Goal: Task Accomplishment & Management: Complete application form

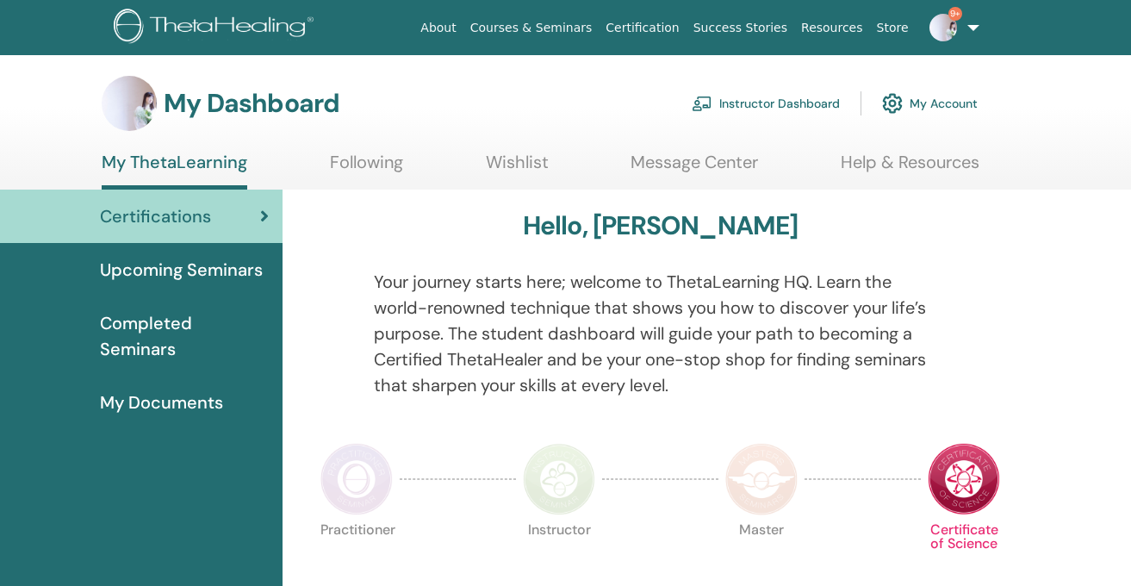
click at [742, 103] on link "Instructor Dashboard" at bounding box center [766, 103] width 148 height 38
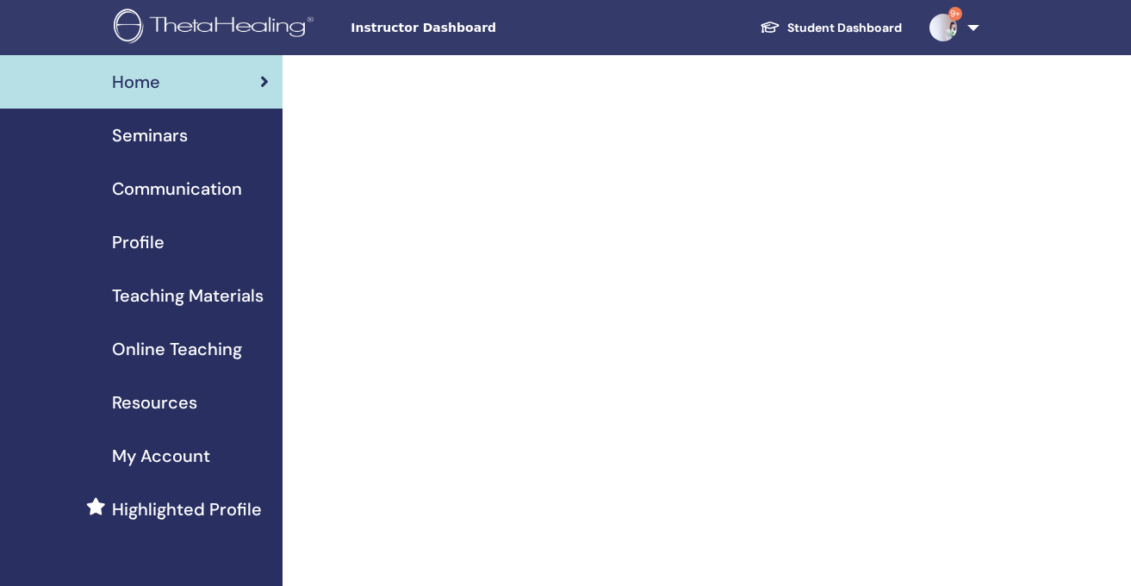
click at [176, 142] on span "Seminars" at bounding box center [150, 135] width 76 height 26
click at [181, 136] on span "Seminars" at bounding box center [150, 135] width 76 height 26
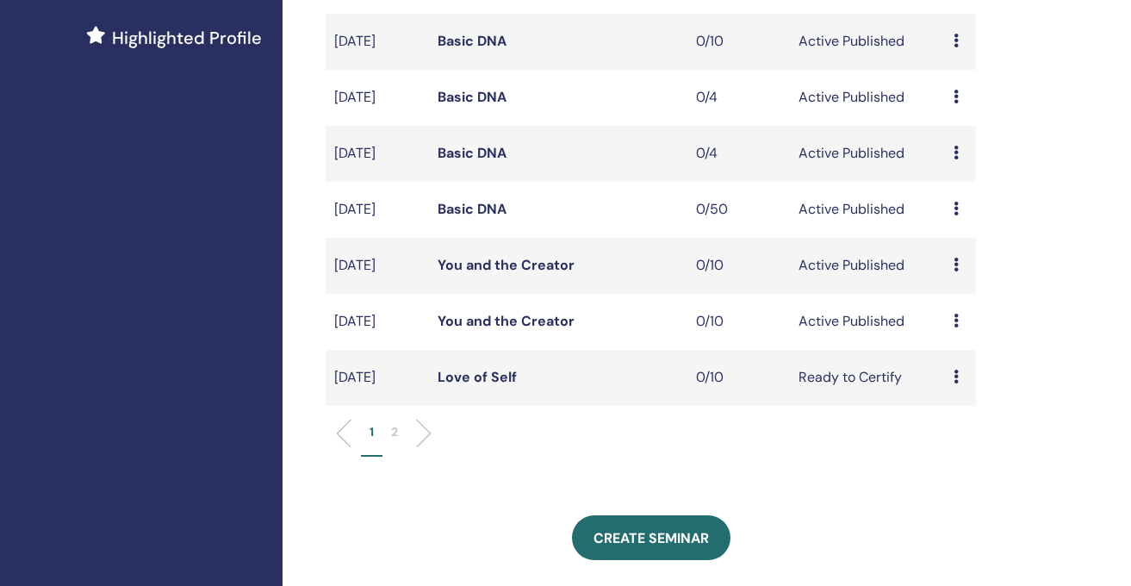
scroll to position [474, 0]
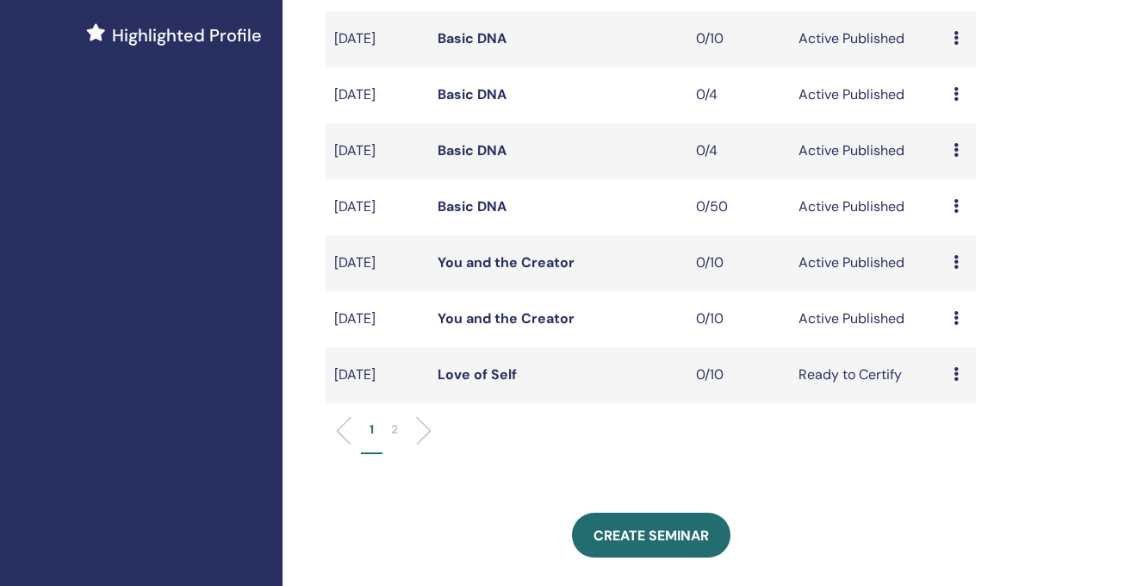
click at [395, 438] on p "2" at bounding box center [394, 429] width 7 height 18
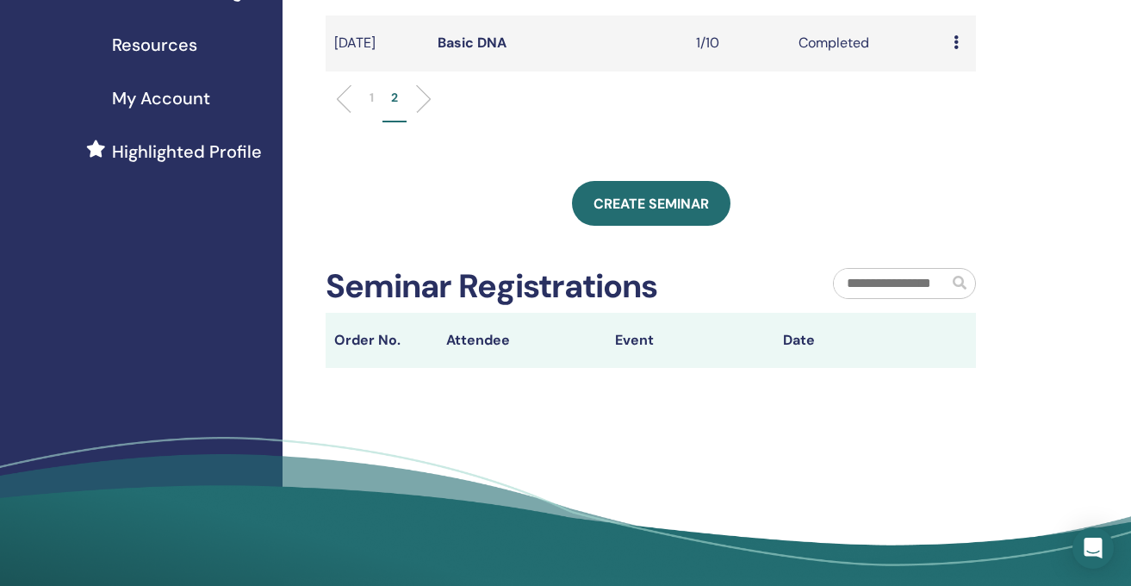
scroll to position [356, 0]
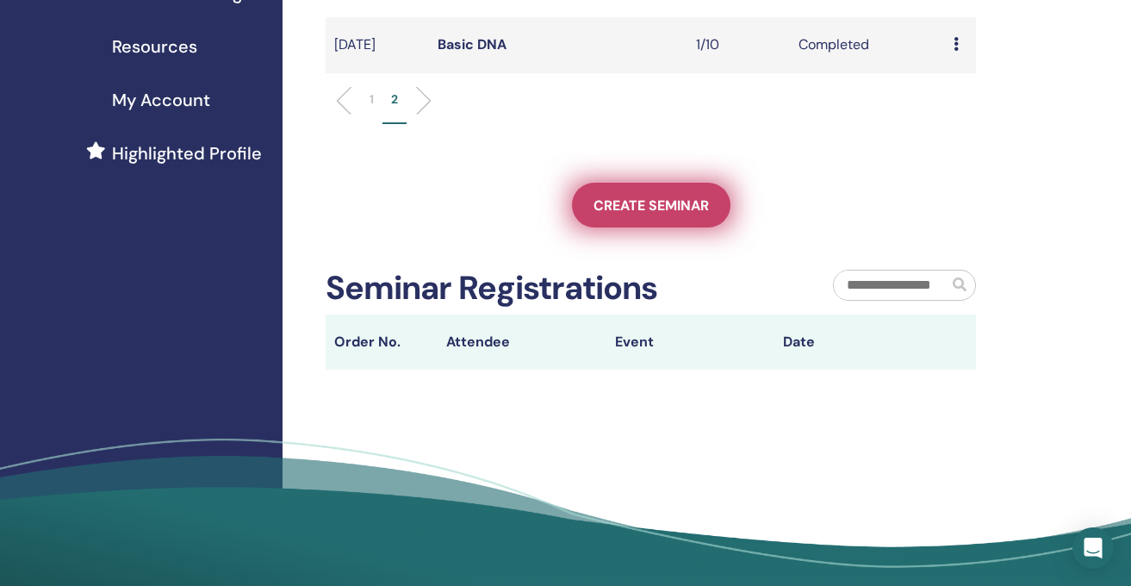
click at [653, 215] on span "Create seminar" at bounding box center [651, 205] width 115 height 18
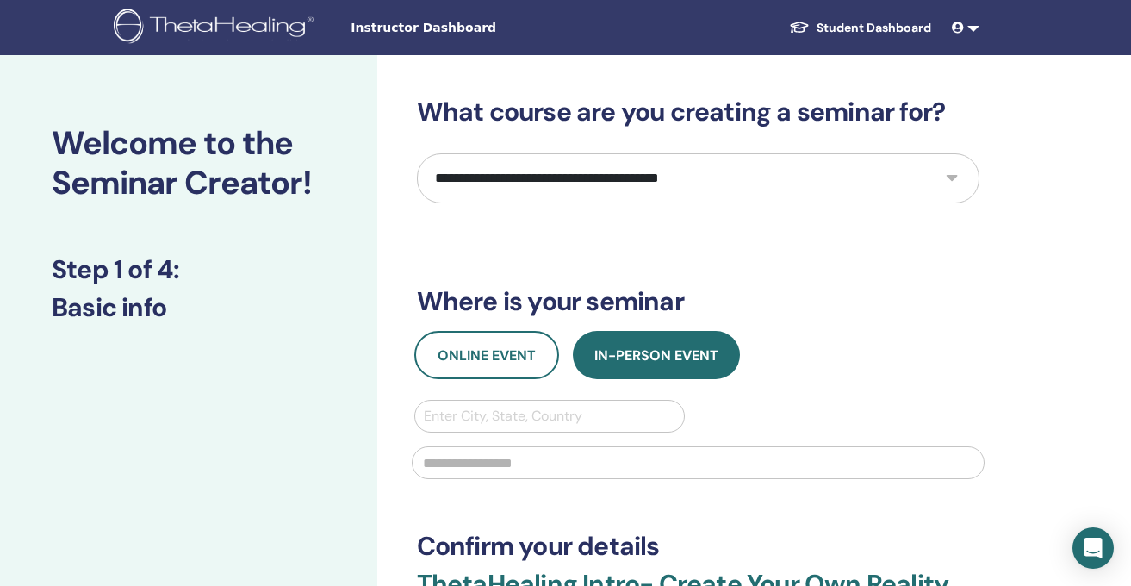
click at [526, 181] on select "**********" at bounding box center [698, 178] width 563 height 50
select select "*"
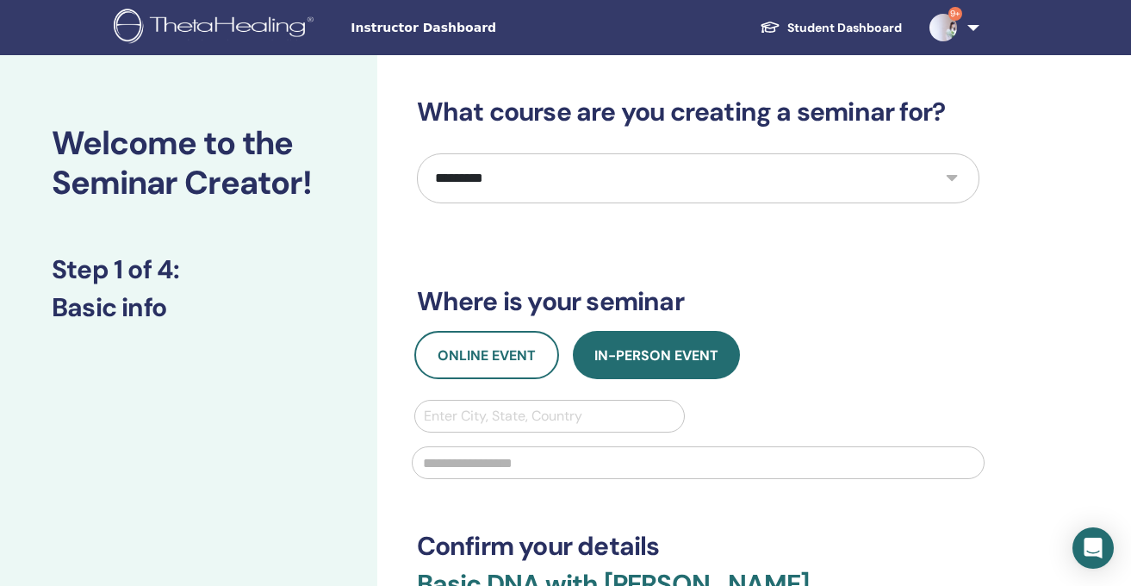
click at [560, 419] on div at bounding box center [550, 416] width 252 height 24
type input "*********"
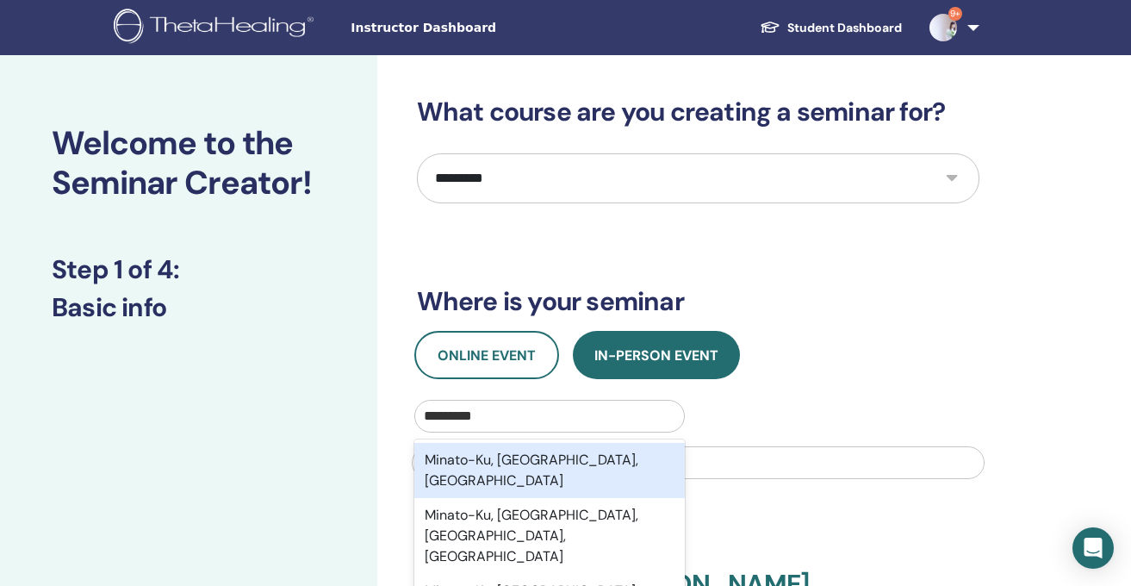
click at [563, 464] on div "Minato-Ku, Tokyo, JPN" at bounding box center [549, 470] width 271 height 55
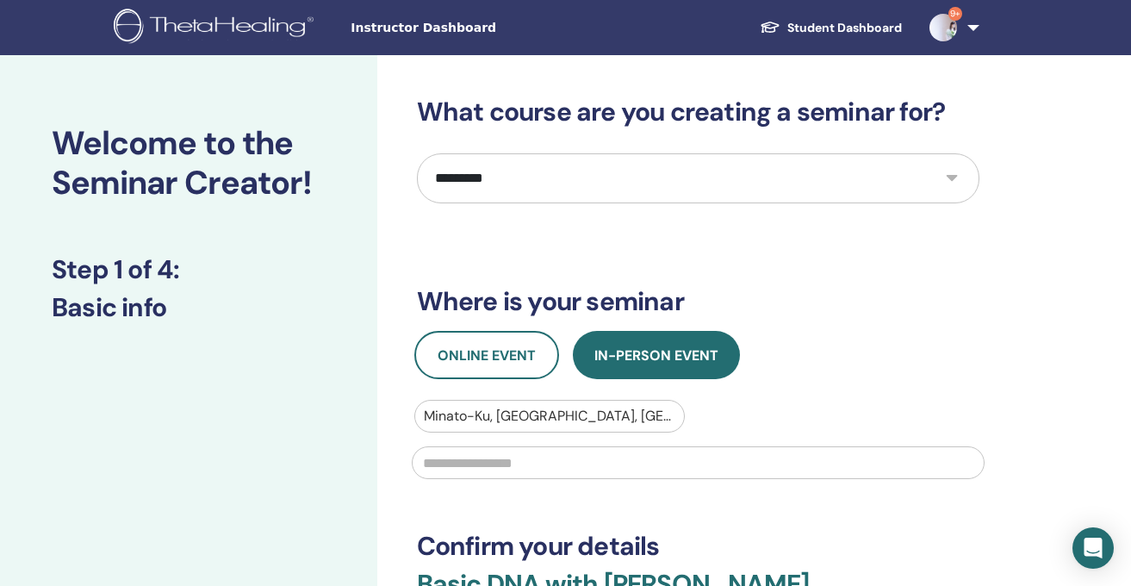
click at [557, 469] on input "text" at bounding box center [698, 462] width 573 height 33
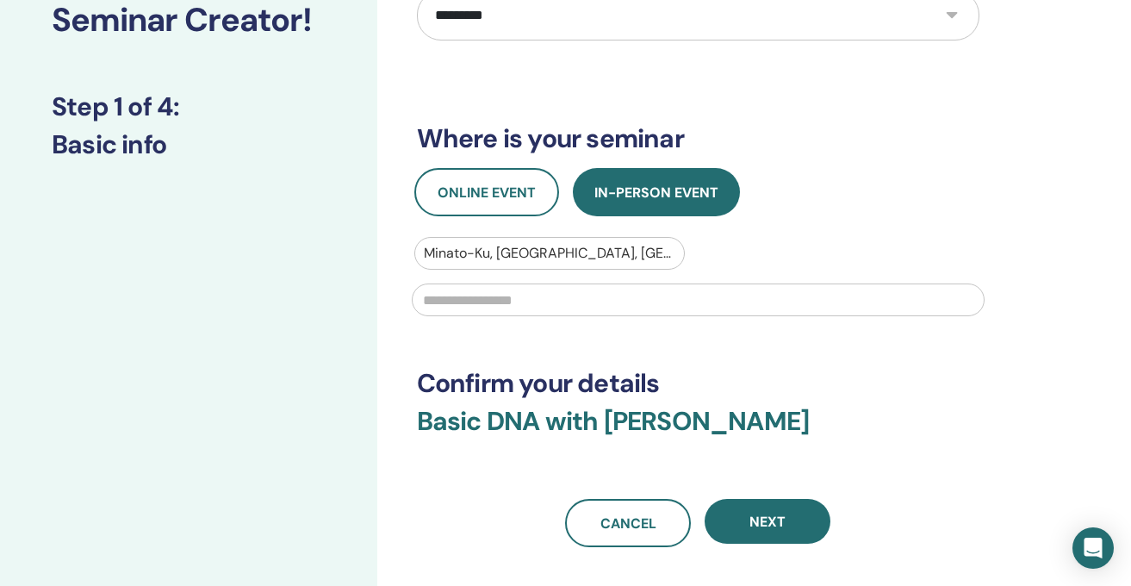
scroll to position [253, 0]
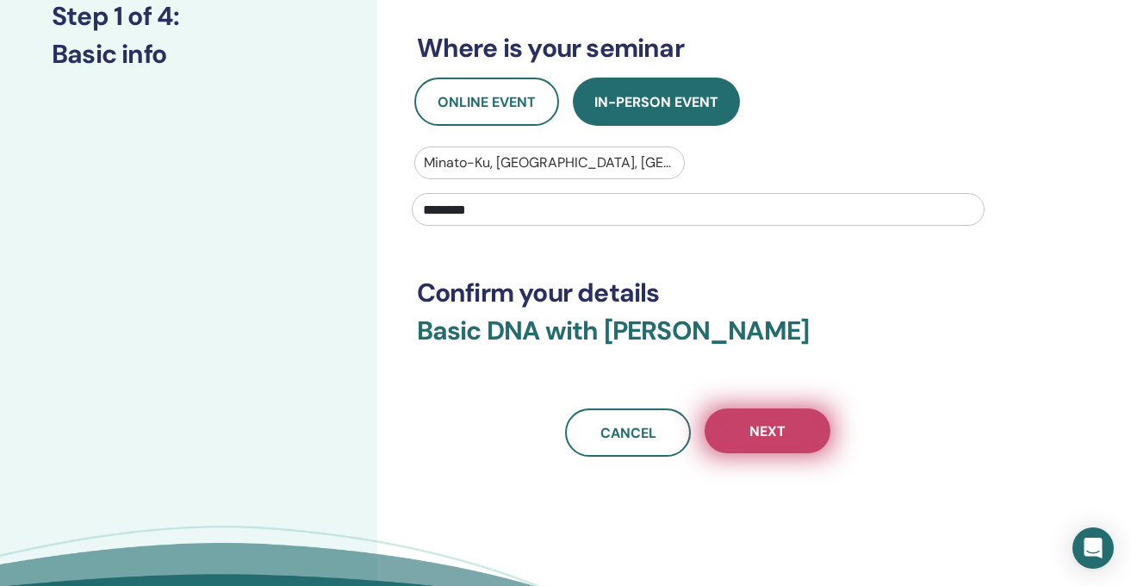
type input "********"
click at [780, 435] on span "Next" at bounding box center [767, 431] width 36 height 18
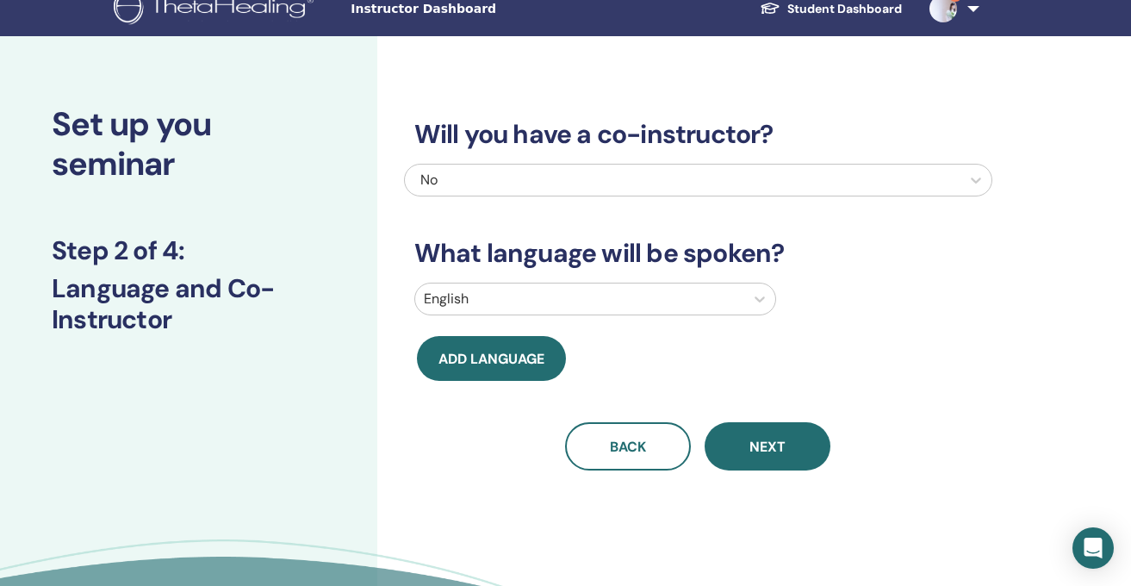
scroll to position [10, 0]
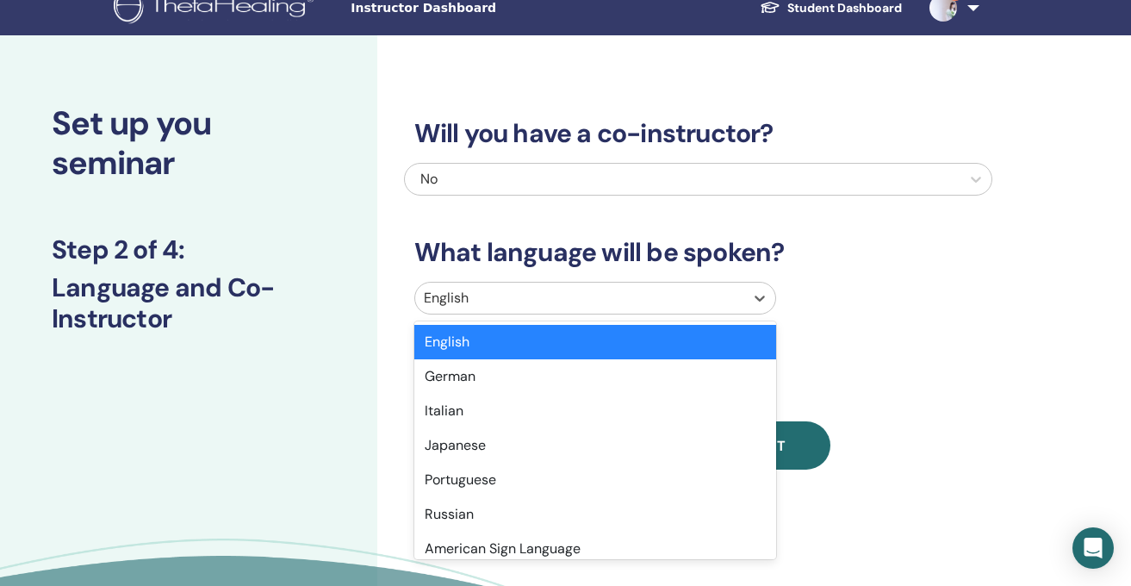
click at [532, 306] on div at bounding box center [580, 298] width 313 height 24
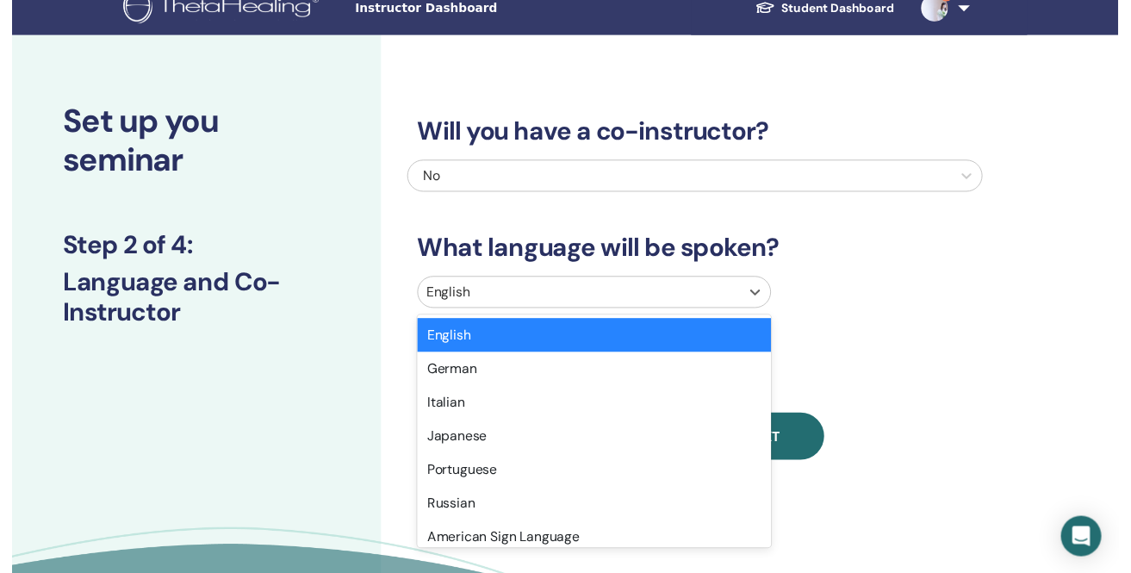
scroll to position [21, 0]
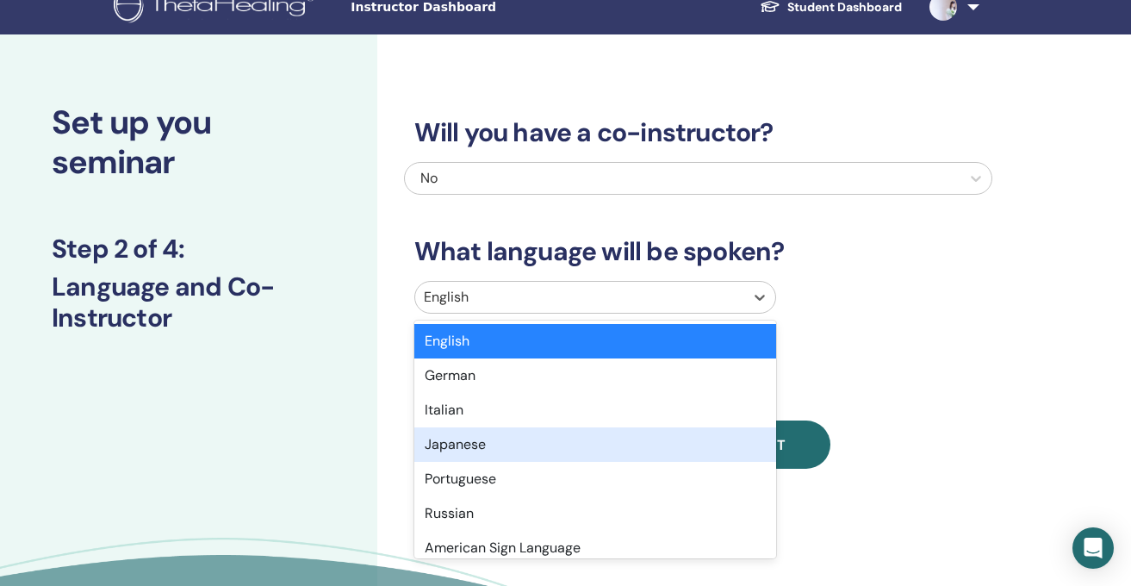
click at [474, 441] on div "Japanese" at bounding box center [595, 444] width 363 height 34
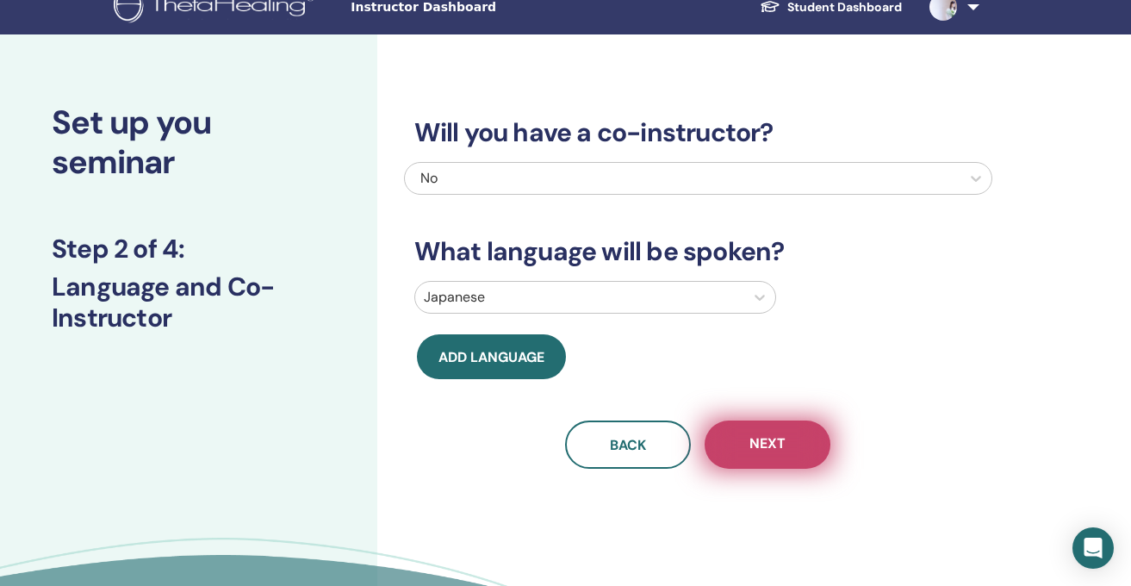
click at [763, 431] on button "Next" at bounding box center [768, 444] width 126 height 48
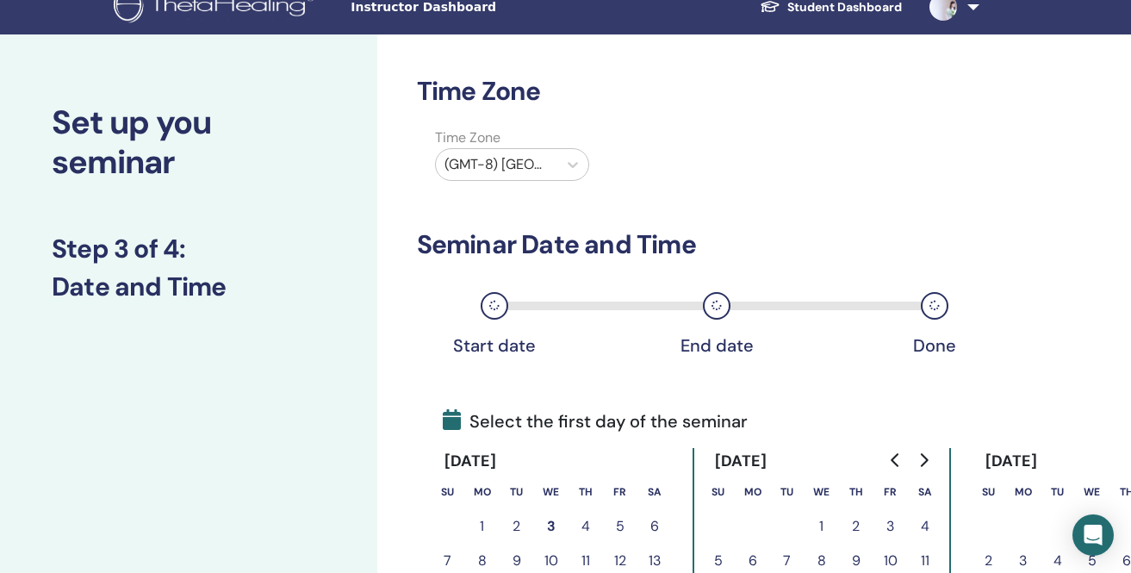
click at [523, 159] on div at bounding box center [497, 164] width 105 height 24
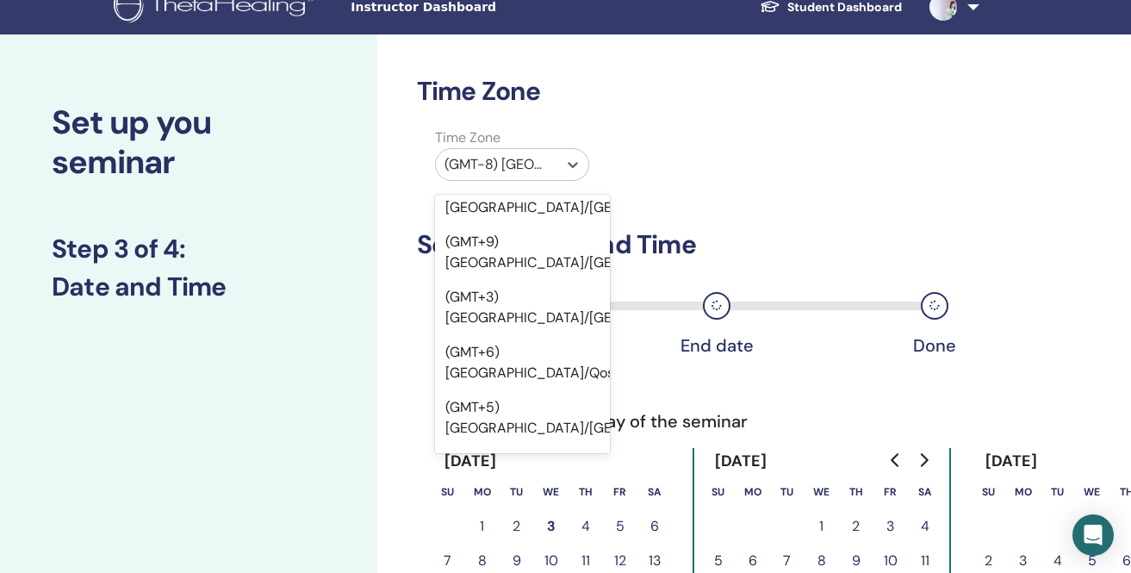
scroll to position [18524, 0]
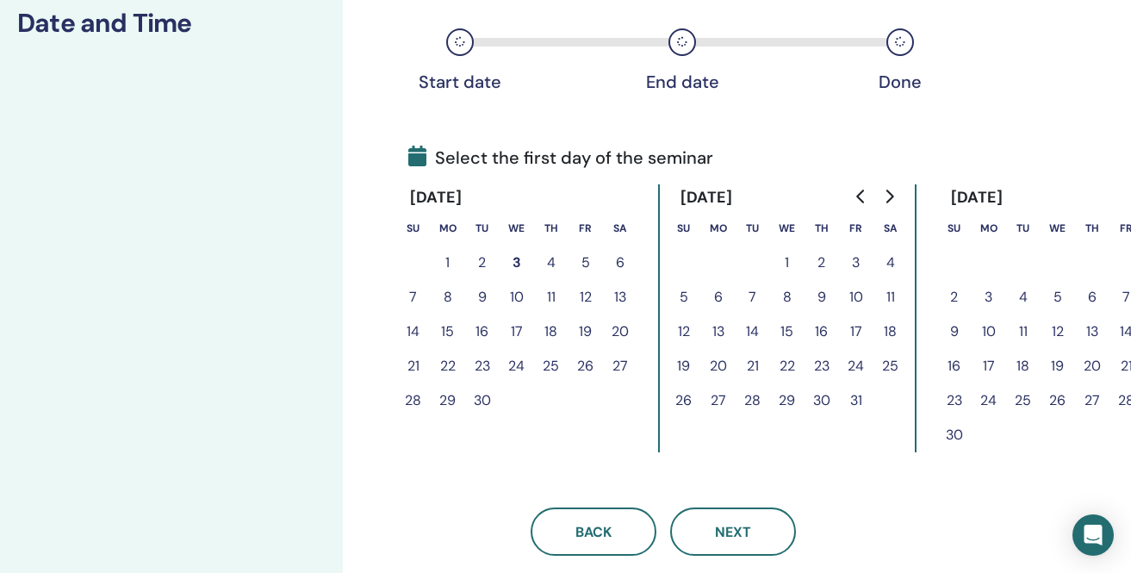
scroll to position [284, 82]
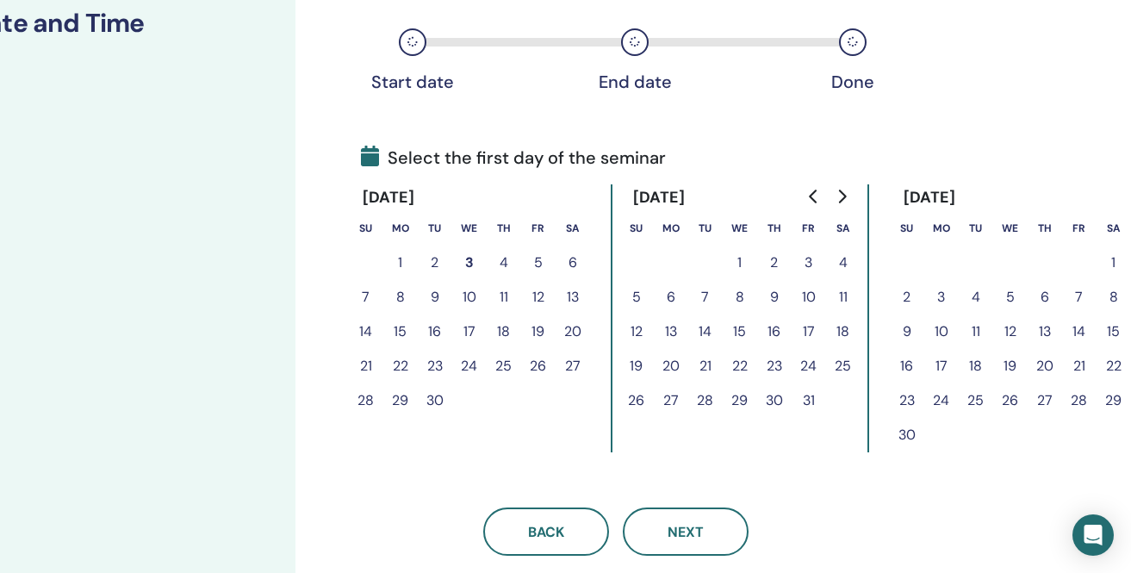
click at [1076, 324] on button "14" at bounding box center [1079, 331] width 34 height 34
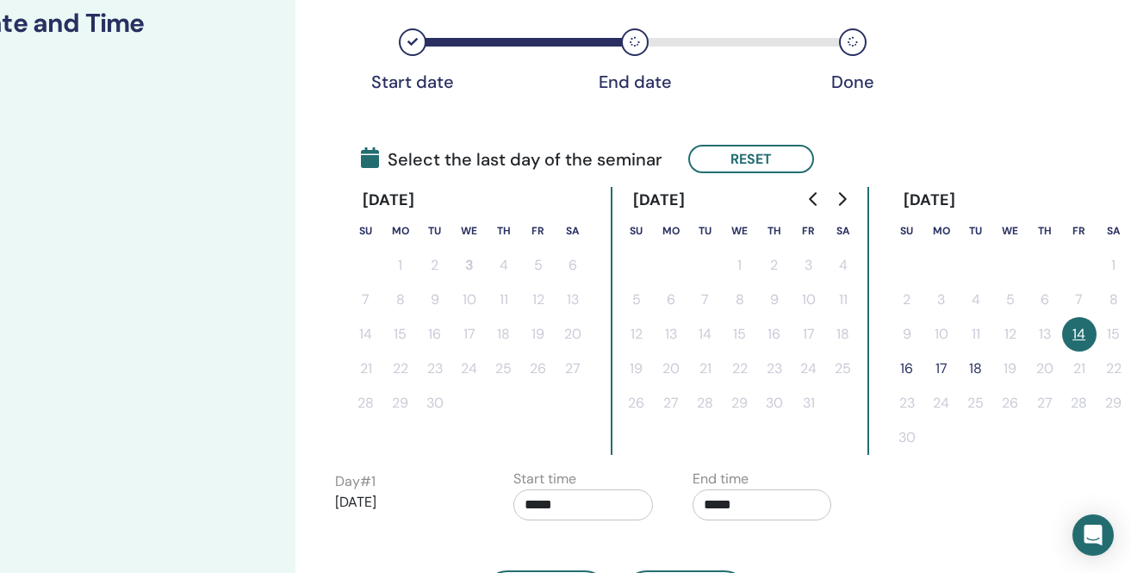
click at [910, 364] on button "16" at bounding box center [907, 368] width 34 height 34
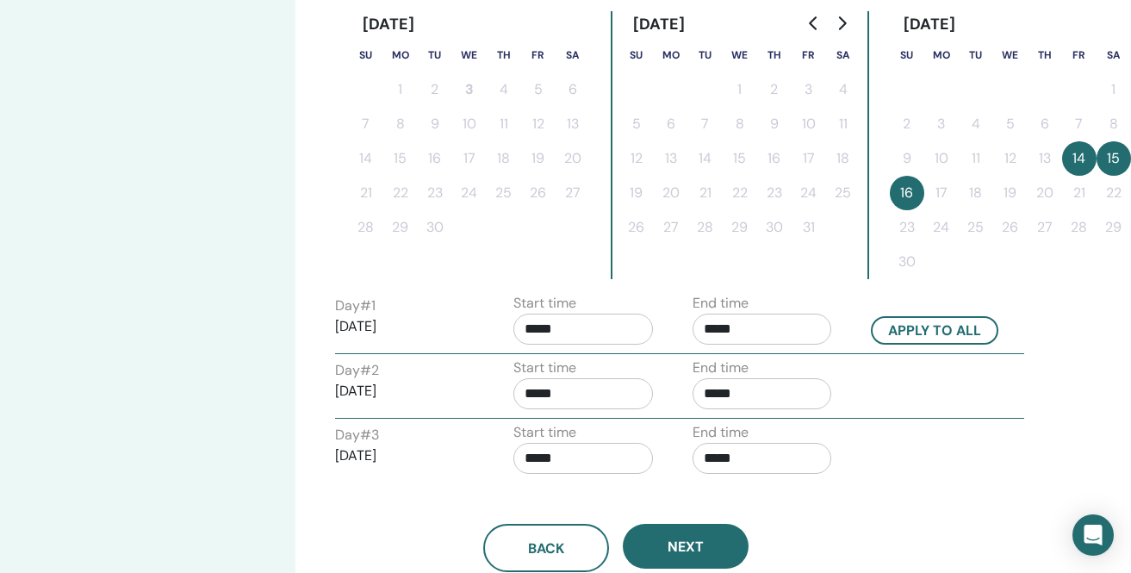
scroll to position [636, 82]
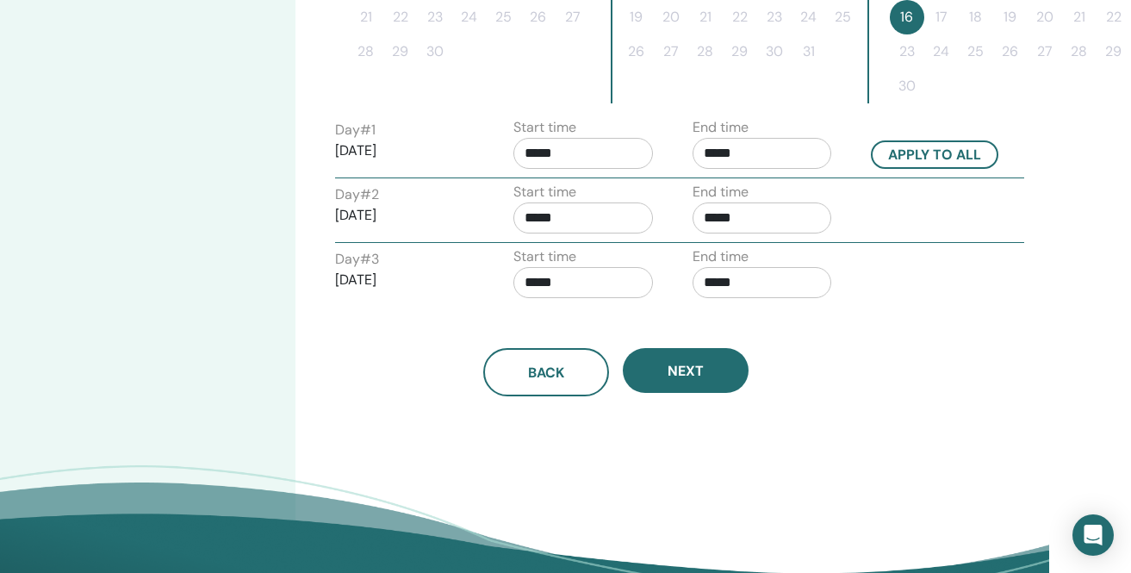
click at [585, 157] on input "*****" at bounding box center [583, 153] width 140 height 31
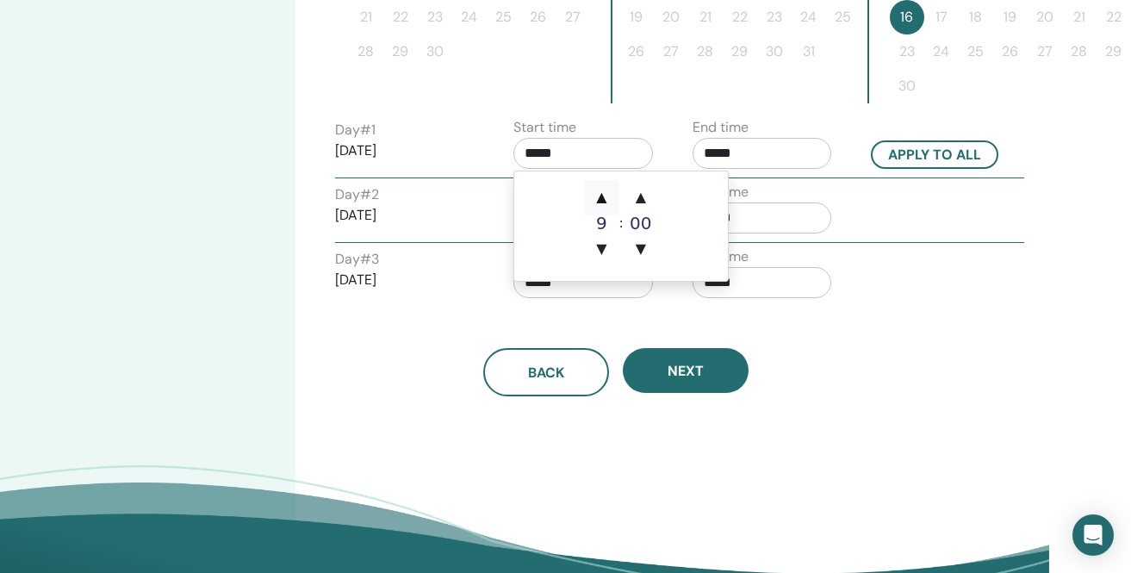
click at [599, 191] on span "▲" at bounding box center [601, 197] width 34 height 34
type input "*****"
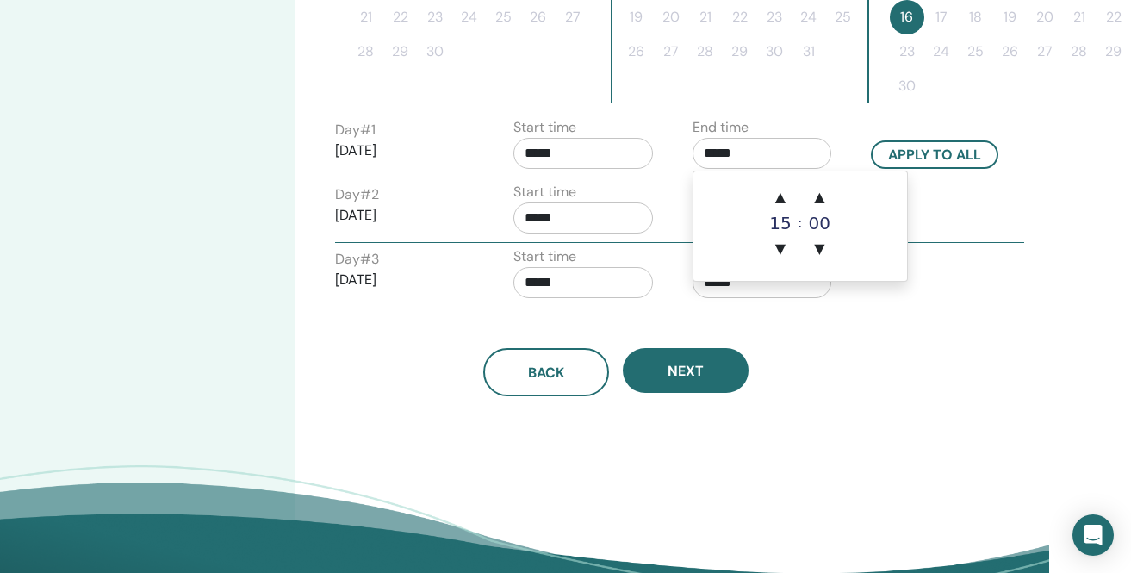
click at [728, 152] on input "*****" at bounding box center [763, 153] width 140 height 31
click at [774, 187] on span "▲" at bounding box center [780, 197] width 34 height 34
click at [776, 190] on span "▲" at bounding box center [780, 197] width 34 height 34
type input "*****"
click at [919, 152] on button "Apply to all" at bounding box center [934, 154] width 127 height 28
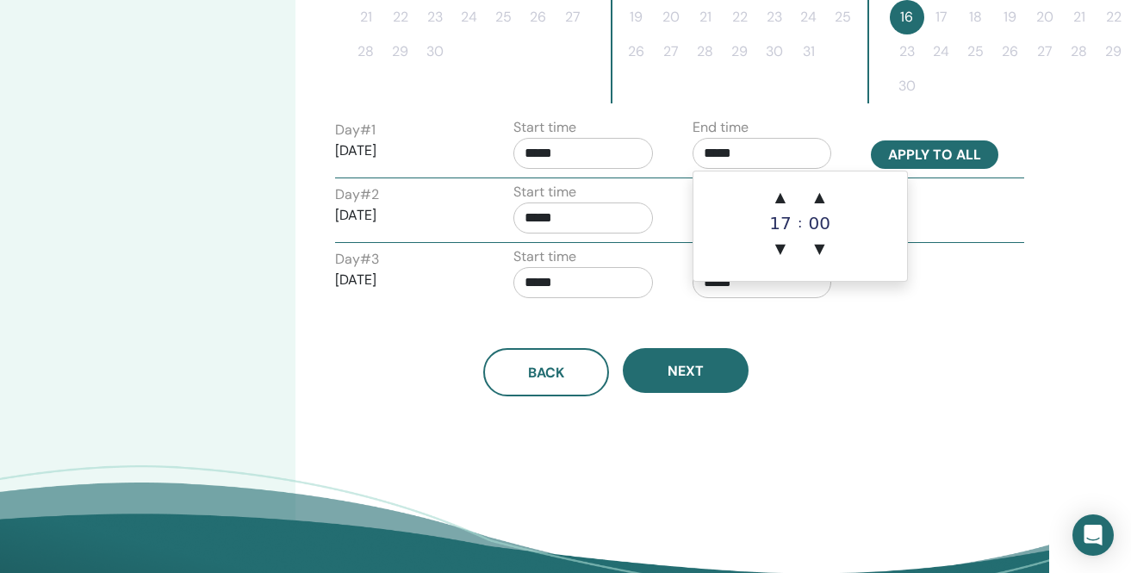
type input "*****"
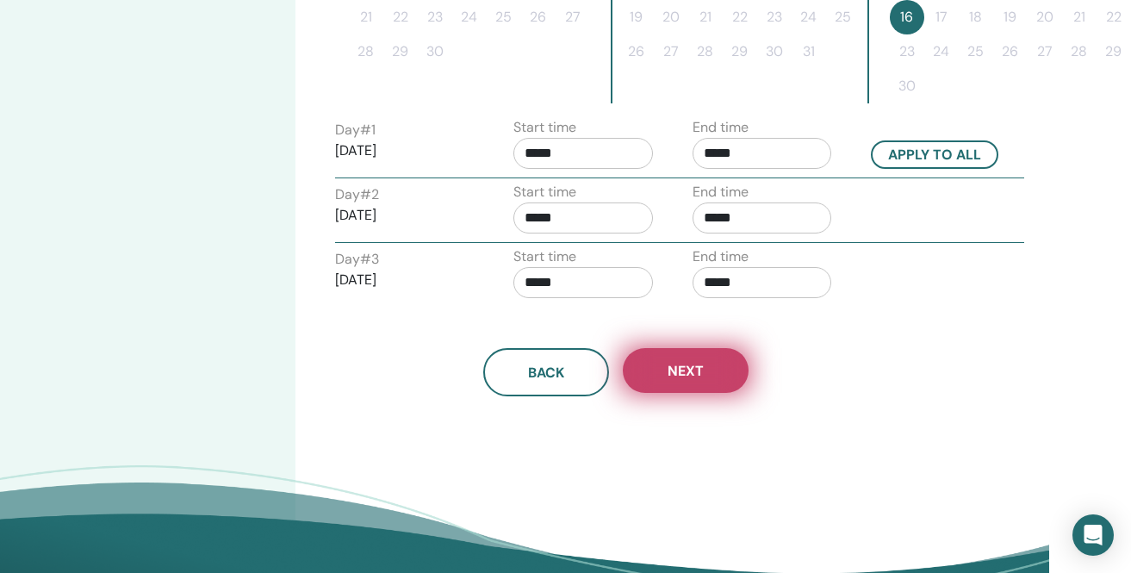
click at [694, 369] on span "Next" at bounding box center [686, 371] width 36 height 18
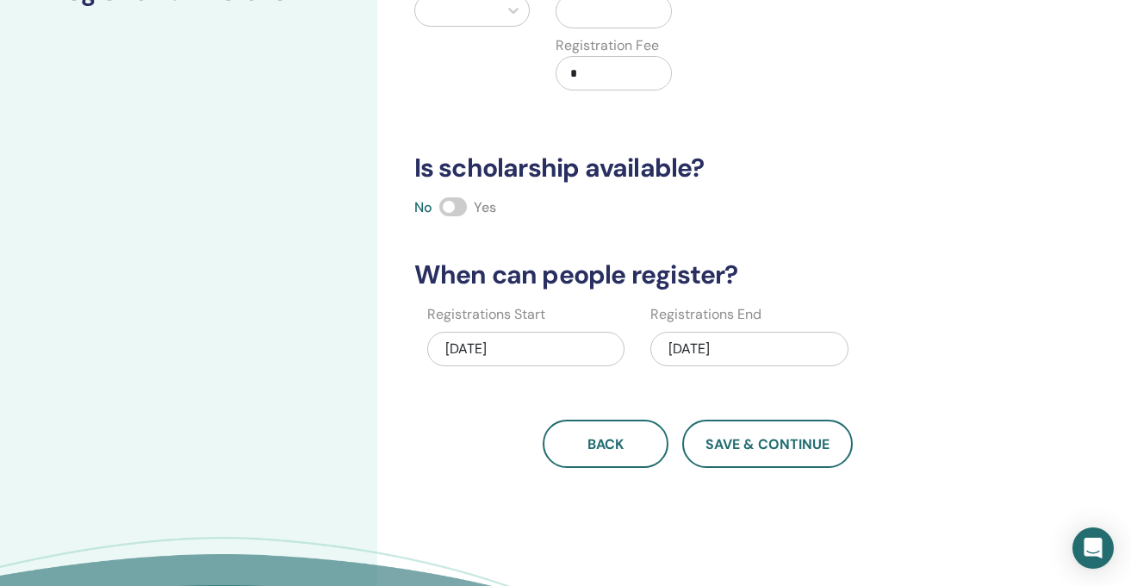
scroll to position [0, 0]
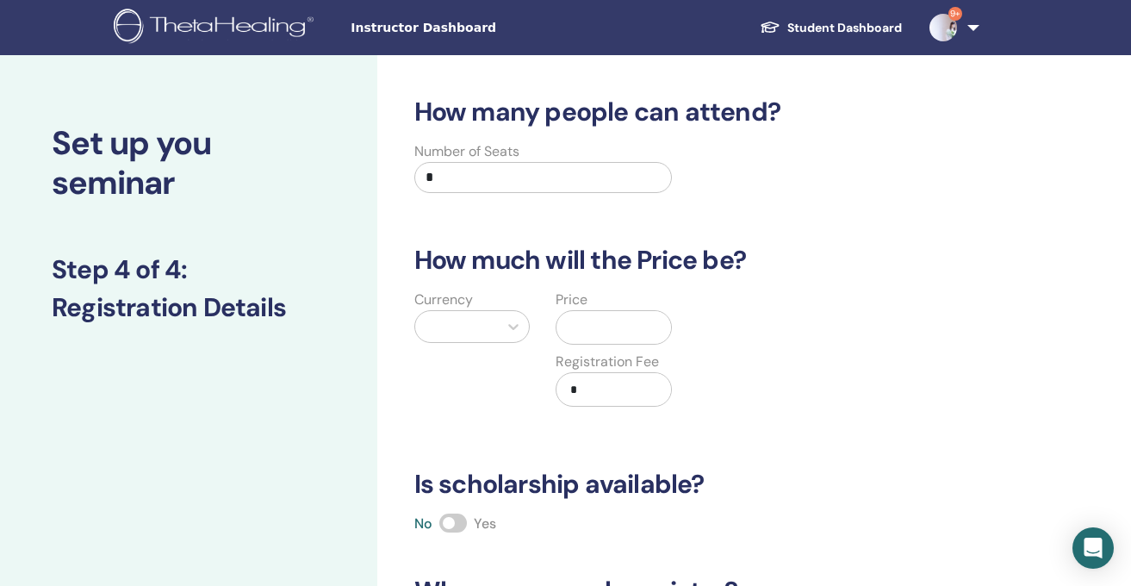
click at [565, 175] on input "*" at bounding box center [543, 177] width 258 height 31
type input "*"
click at [513, 323] on icon at bounding box center [513, 326] width 17 height 17
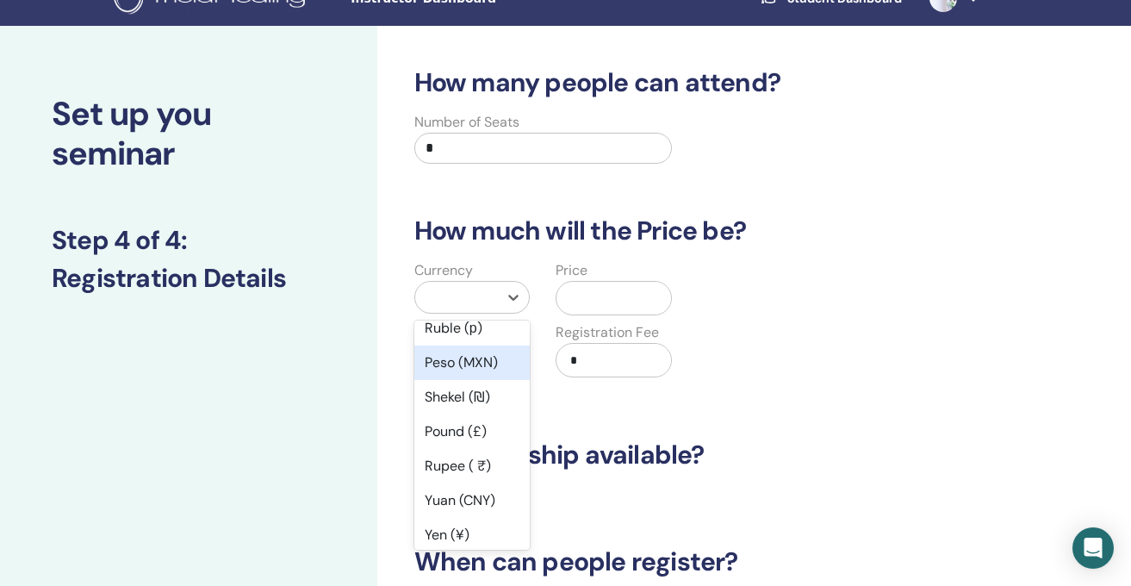
scroll to position [96, 0]
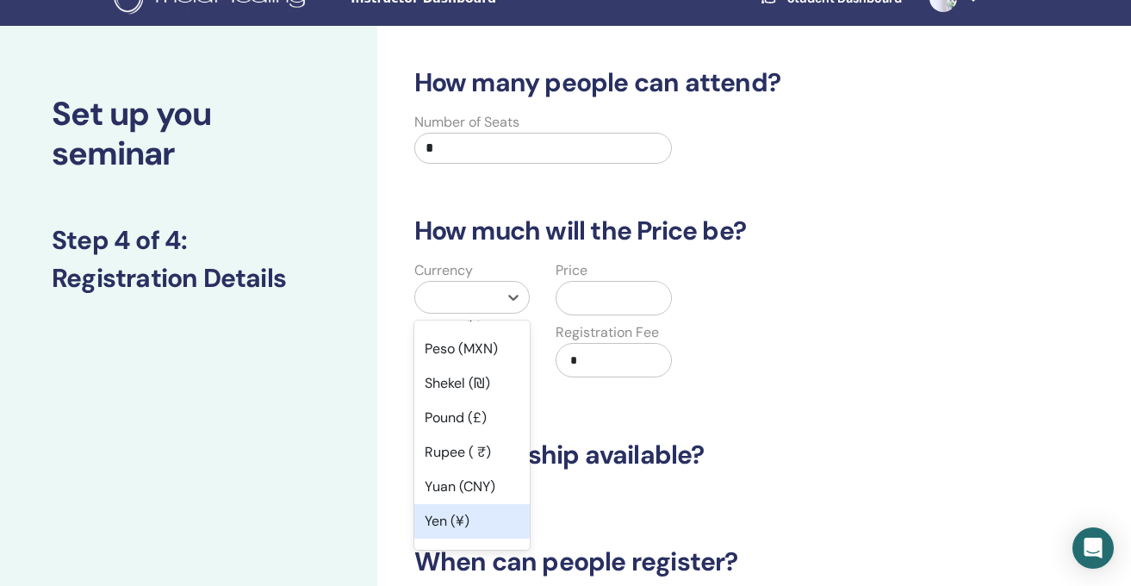
click at [461, 521] on div "Yen (¥)" at bounding box center [472, 521] width 116 height 34
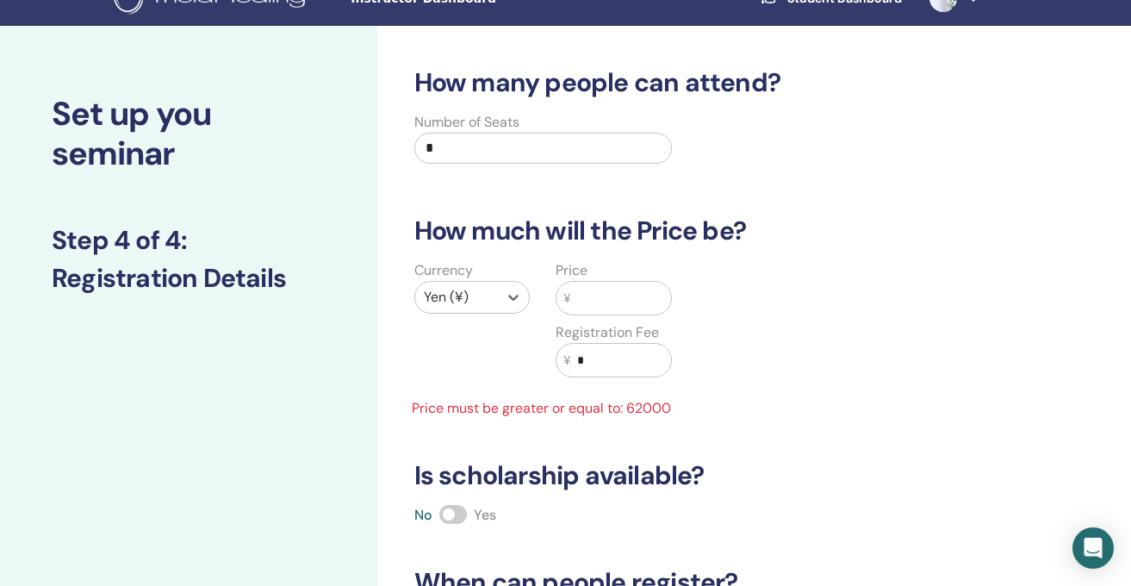
click at [606, 301] on input "text" at bounding box center [620, 298] width 101 height 33
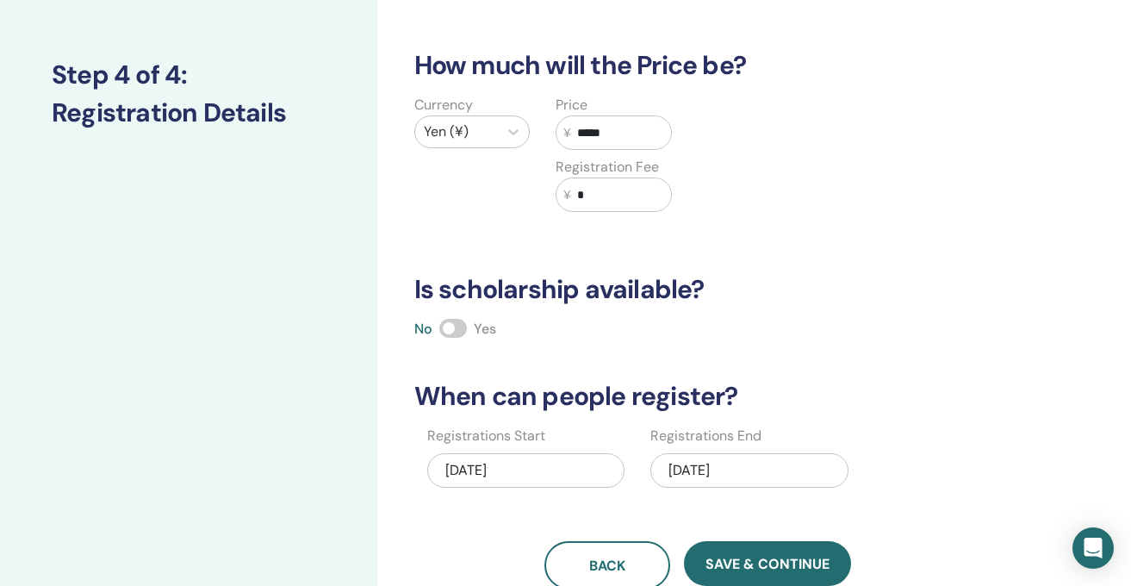
scroll to position [383, 0]
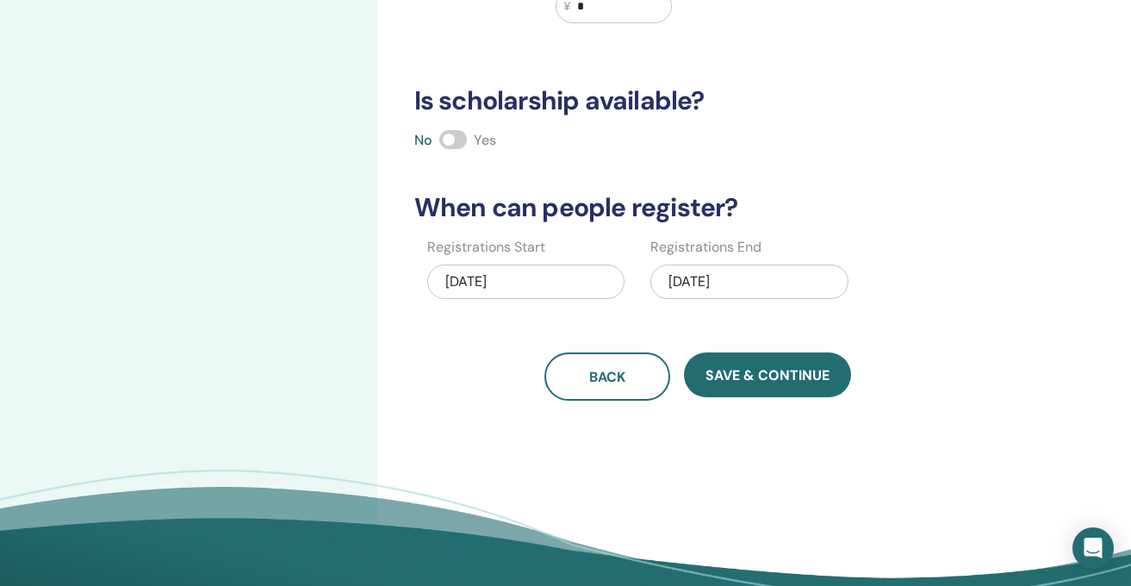
type input "*****"
click at [695, 281] on div "11/16/2025" at bounding box center [749, 281] width 198 height 34
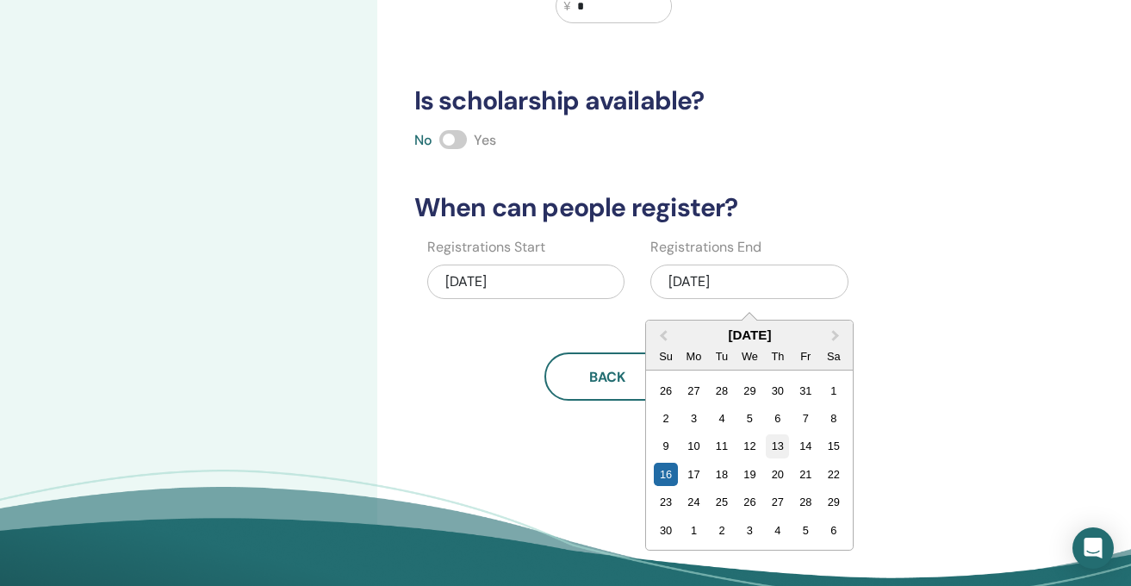
click at [781, 443] on div "13" at bounding box center [777, 445] width 23 height 23
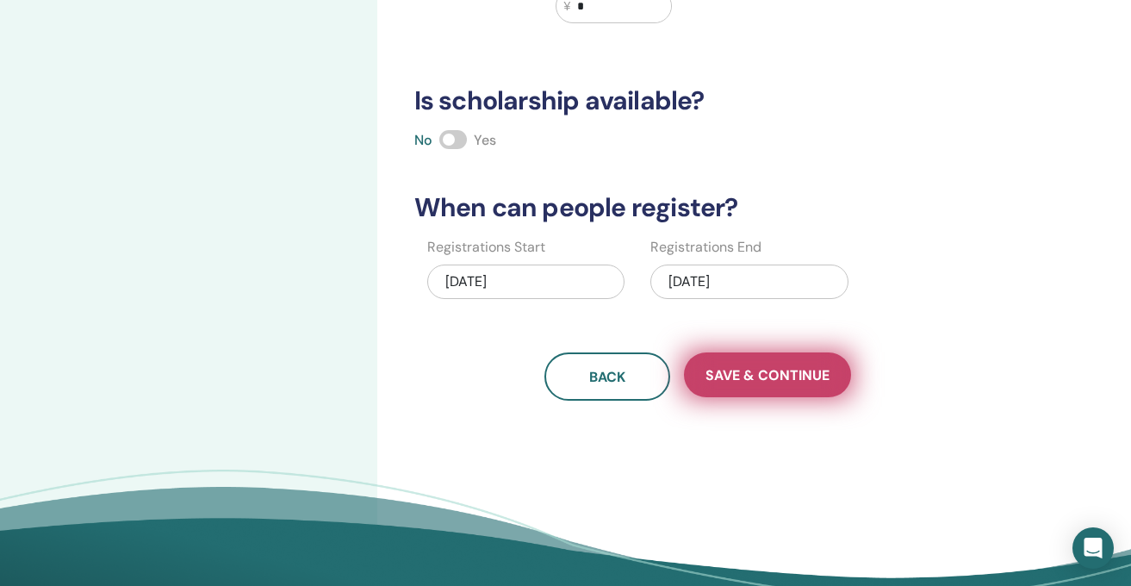
click at [753, 381] on span "Save & Continue" at bounding box center [768, 375] width 124 height 18
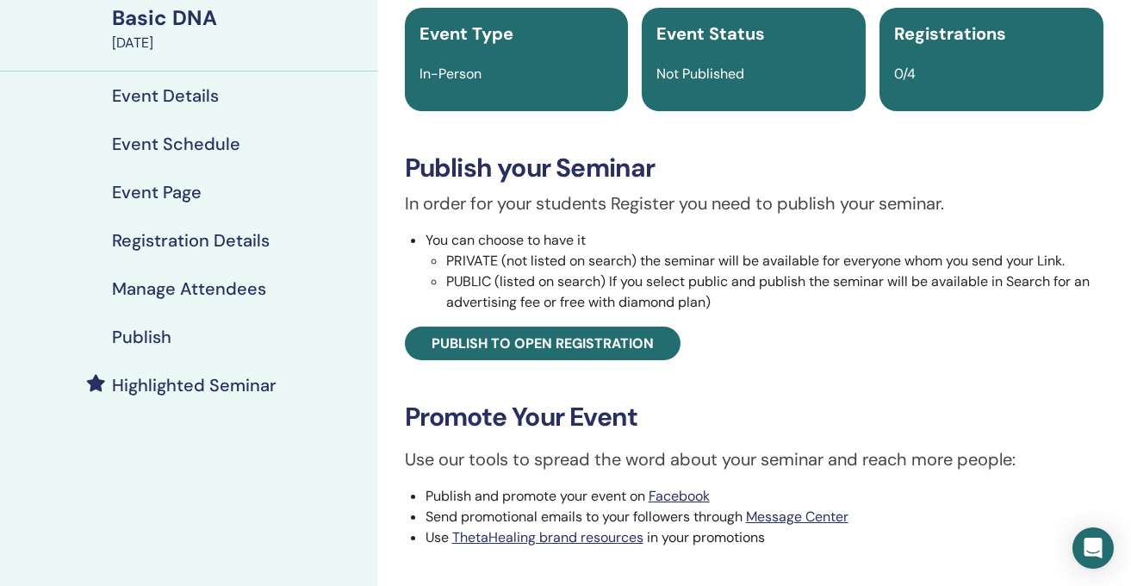
scroll to position [143, 0]
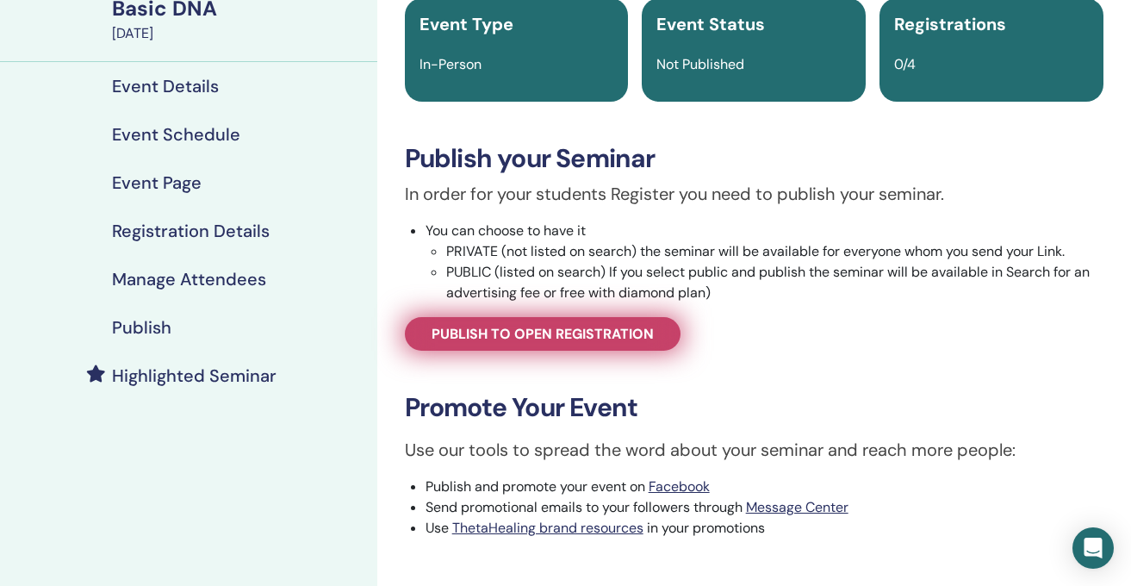
click at [612, 334] on span "Publish to open registration" at bounding box center [543, 334] width 222 height 18
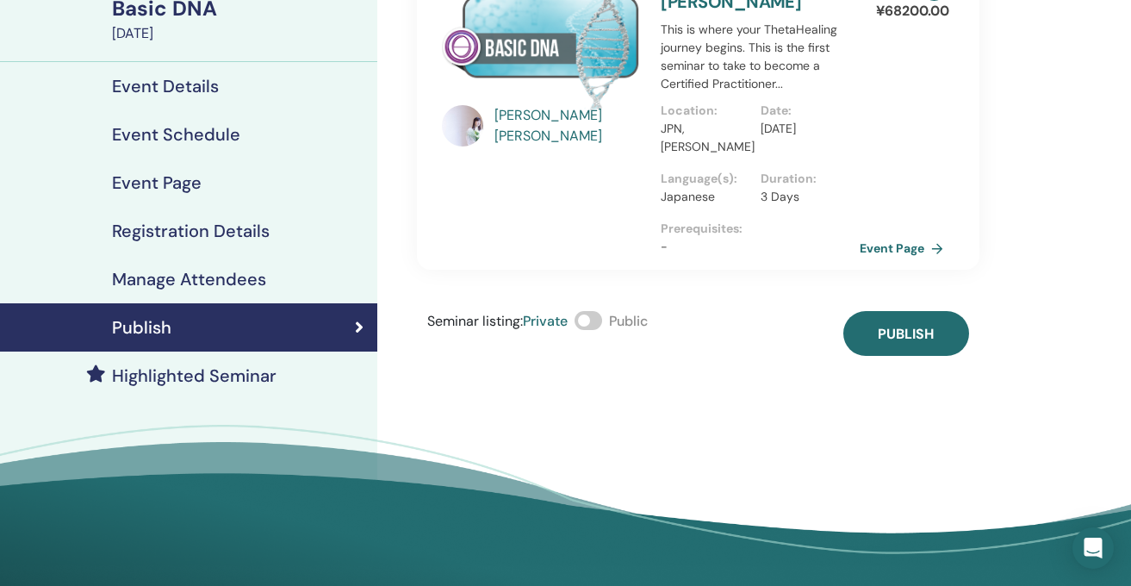
click at [590, 319] on span at bounding box center [589, 320] width 28 height 19
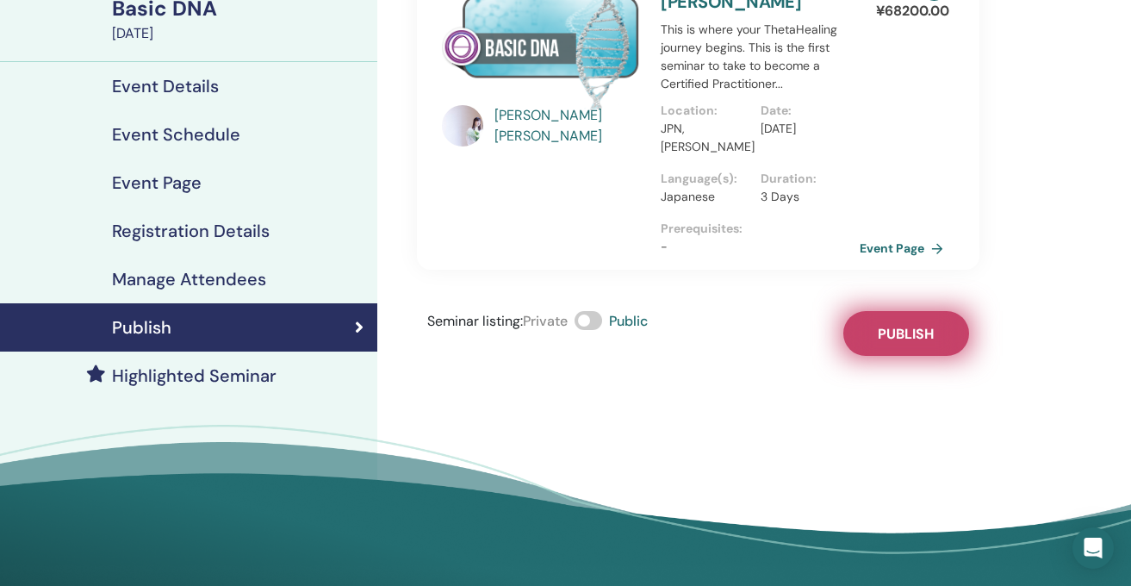
click at [887, 331] on span "Publish" at bounding box center [906, 334] width 56 height 18
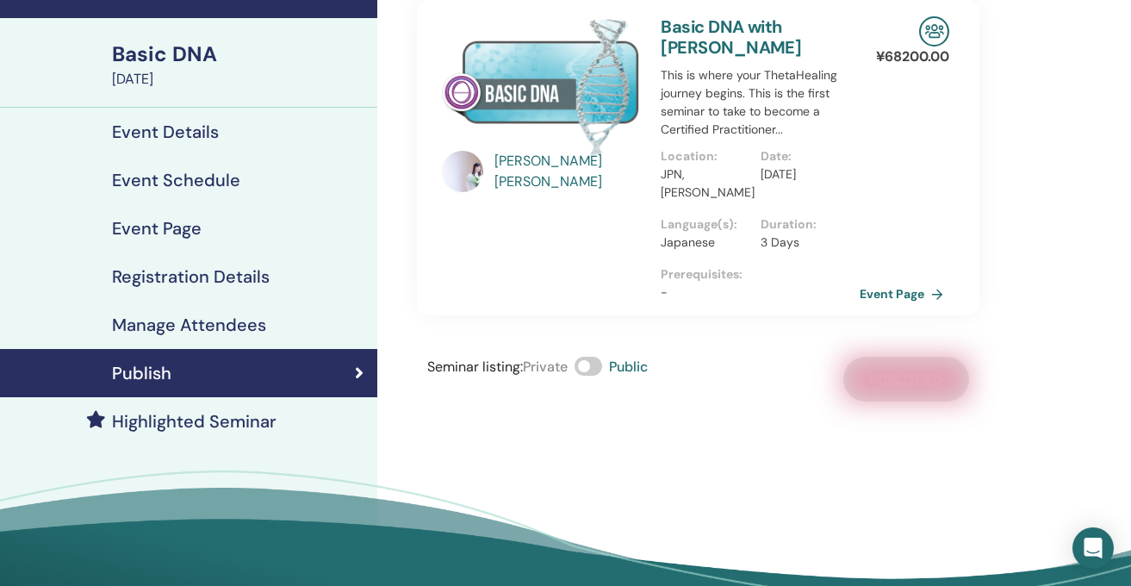
scroll to position [3, 0]
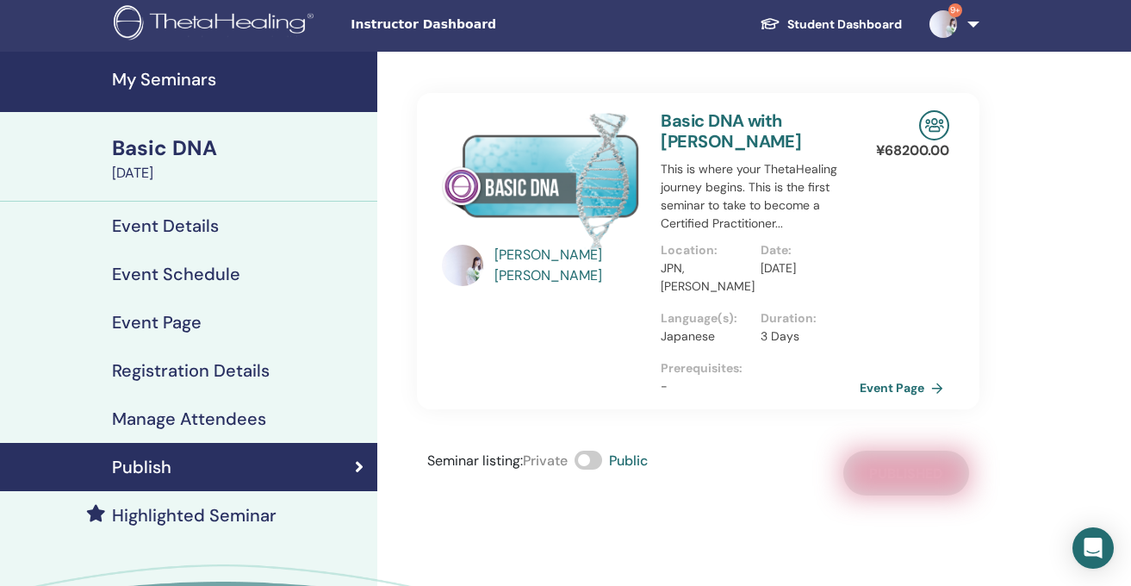
click at [281, 85] on h4 "My Seminars" at bounding box center [239, 79] width 255 height 21
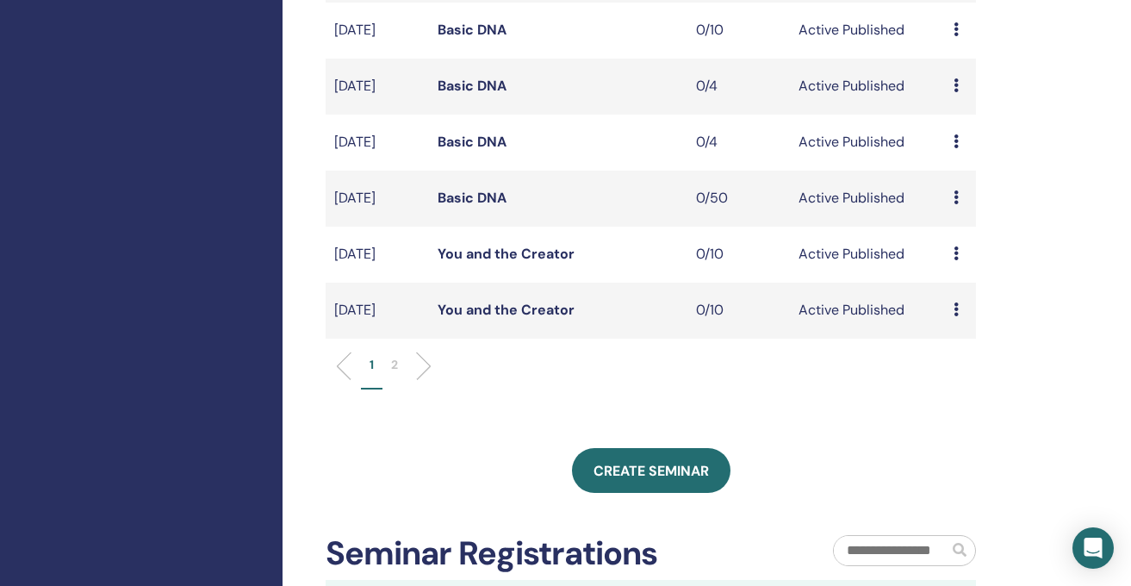
scroll to position [686, 0]
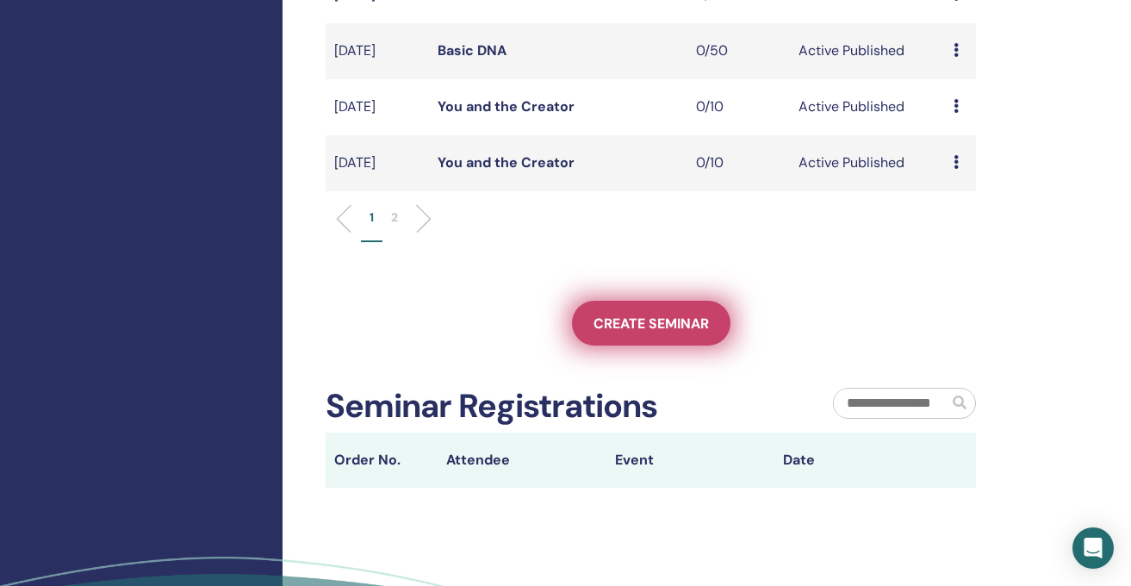
click at [610, 333] on span "Create seminar" at bounding box center [651, 323] width 115 height 18
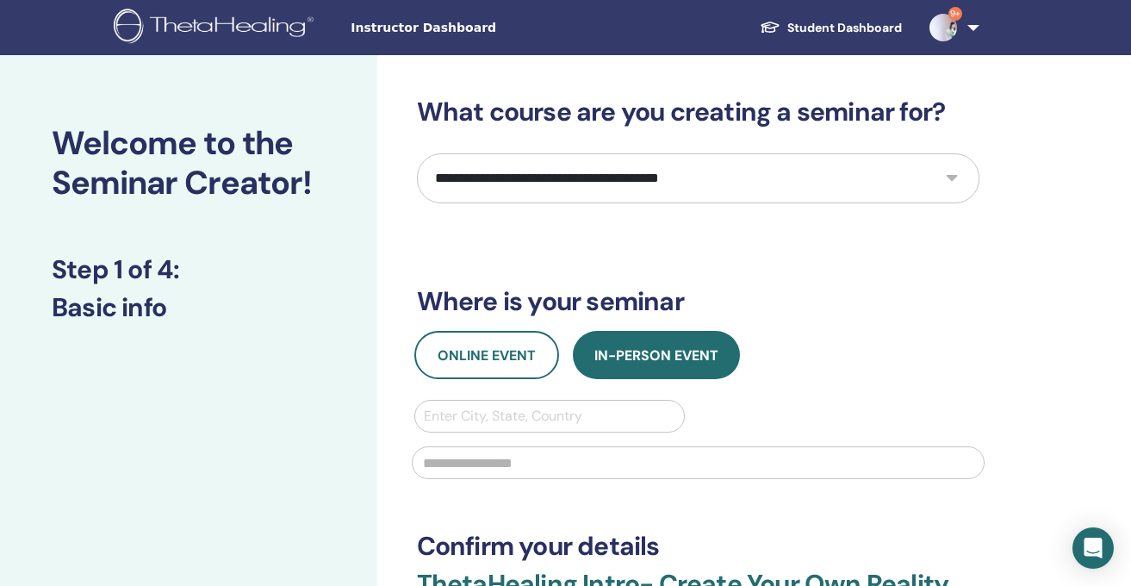
click at [526, 177] on select "**********" at bounding box center [698, 178] width 563 height 50
select select "*"
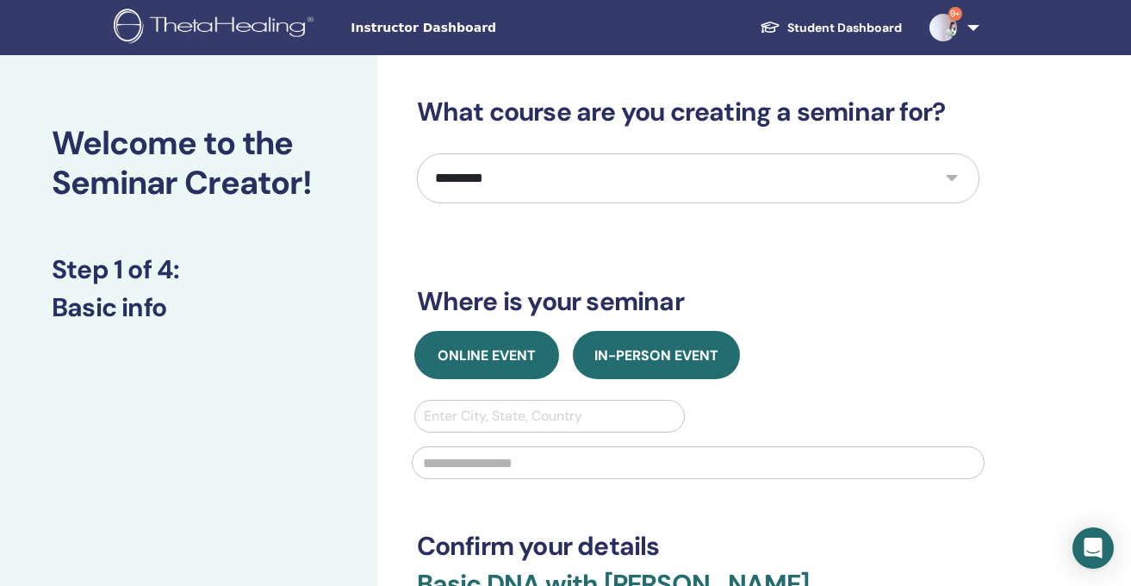
click at [513, 351] on span "Online Event" at bounding box center [487, 355] width 98 height 18
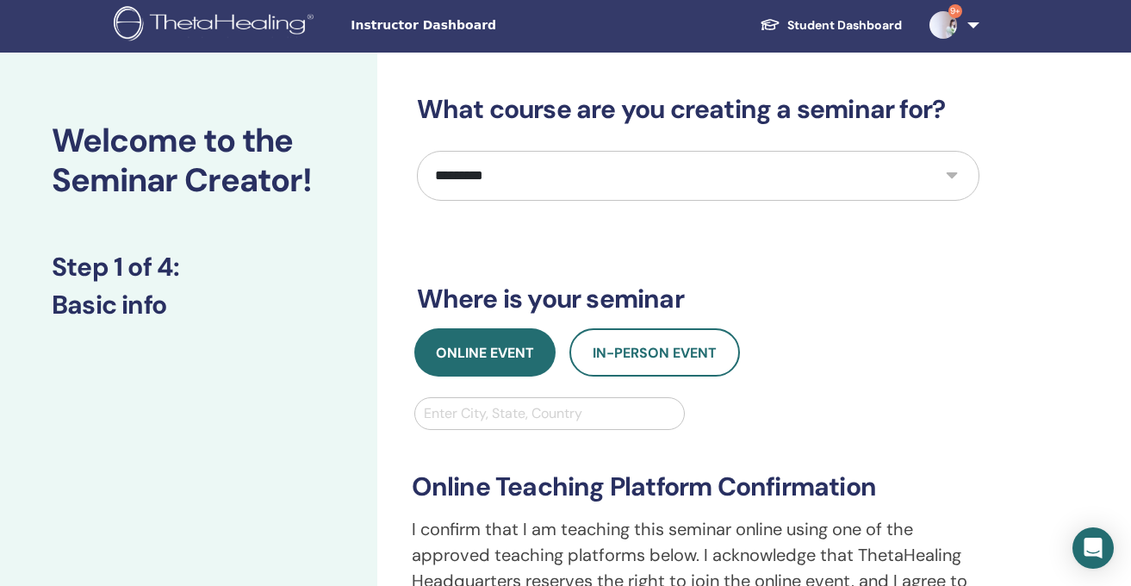
scroll to position [3, 0]
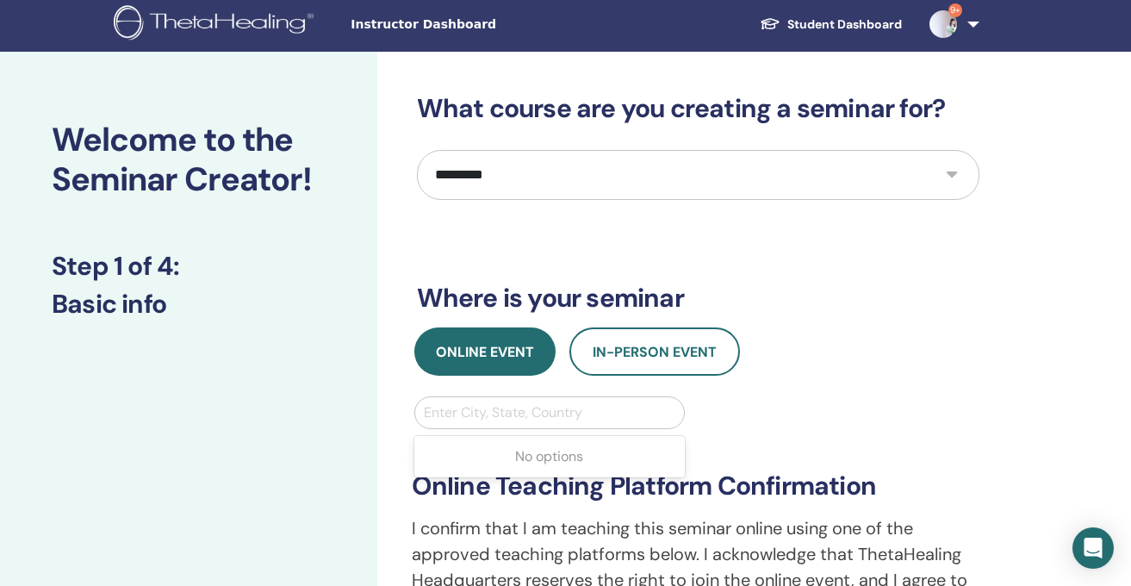
click at [562, 404] on div at bounding box center [550, 413] width 252 height 24
type input "*****"
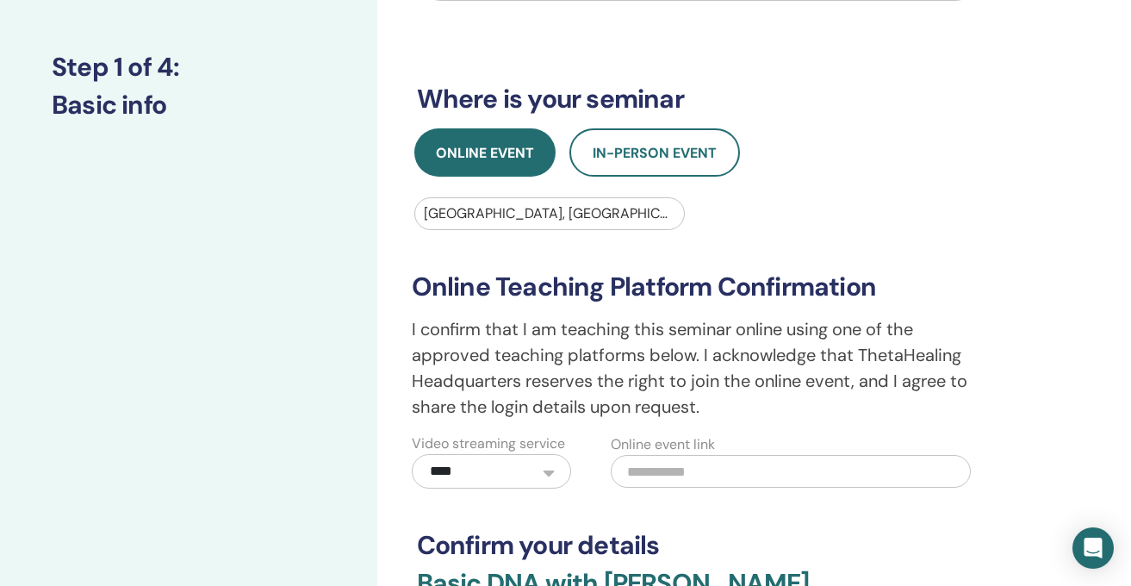
scroll to position [230, 0]
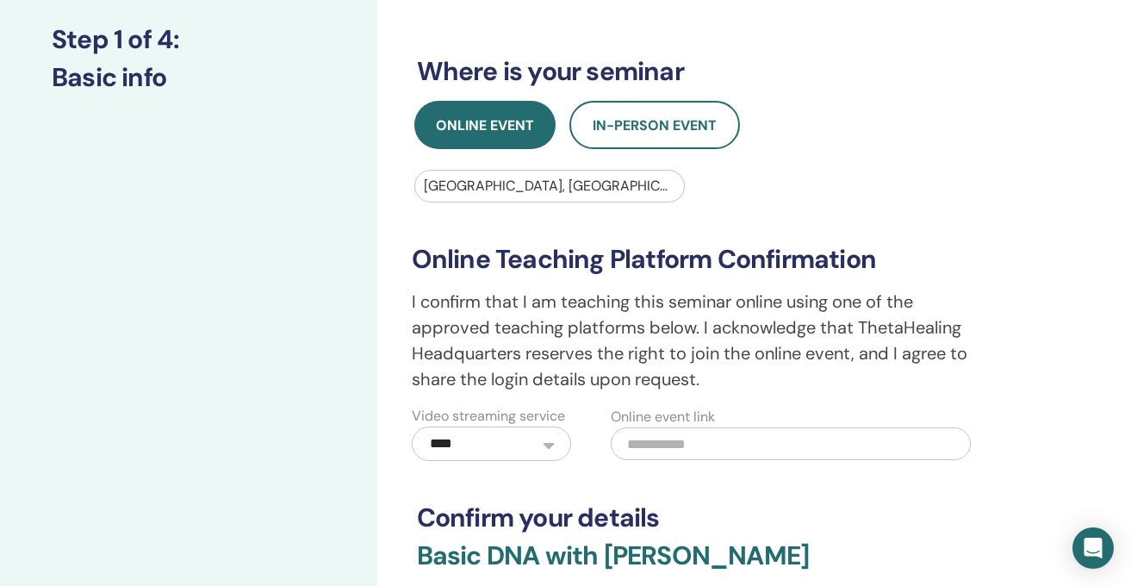
click at [650, 442] on input "text" at bounding box center [791, 443] width 360 height 33
click at [638, 448] on input "text" at bounding box center [791, 443] width 360 height 33
paste input "**********"
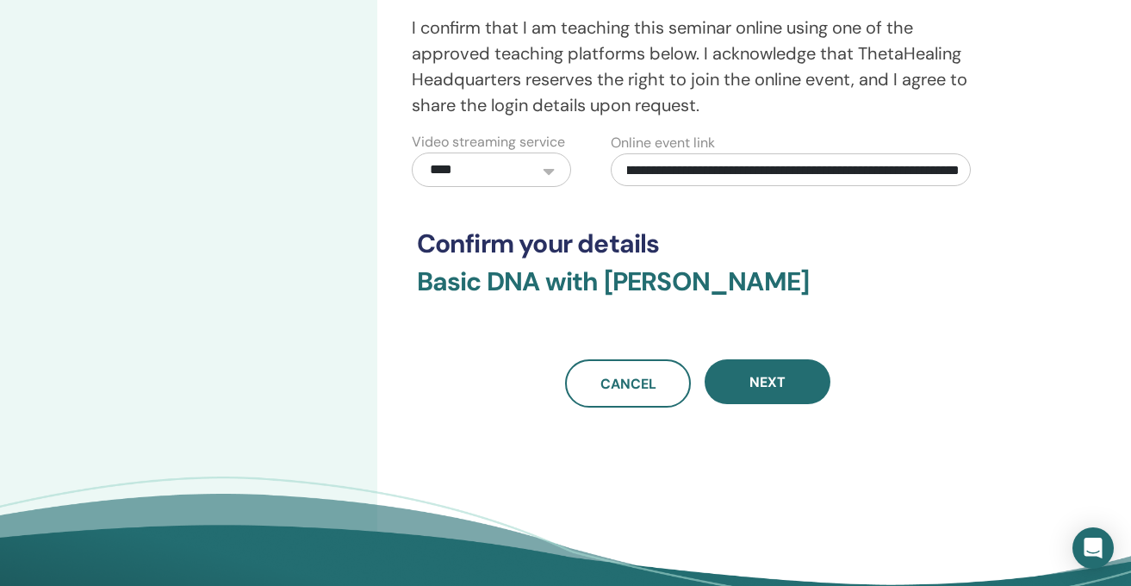
scroll to position [506, 0]
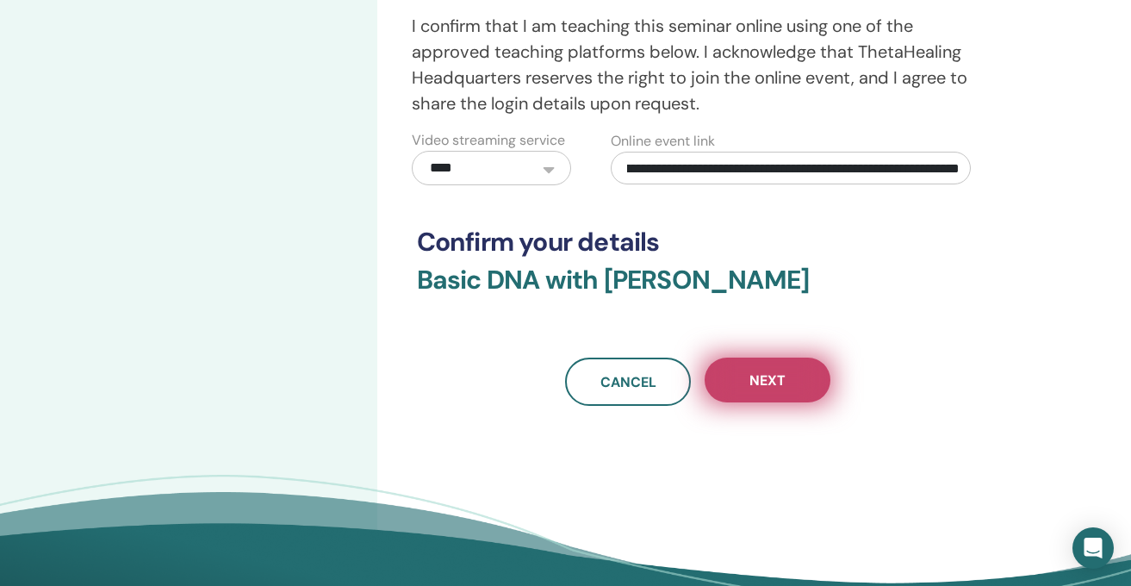
type input "**********"
click at [743, 385] on button "Next" at bounding box center [768, 380] width 126 height 45
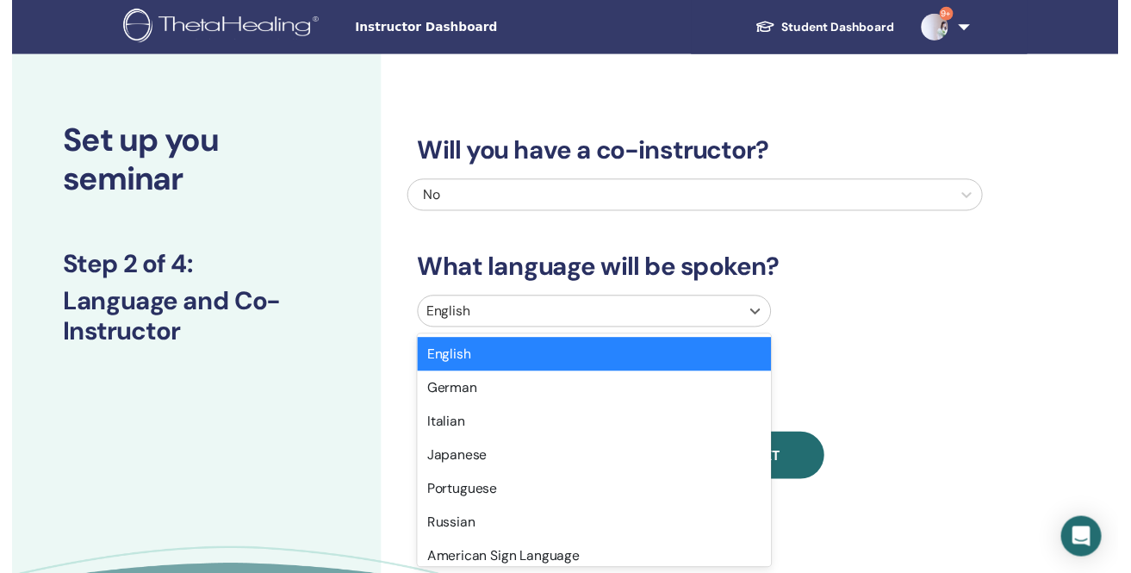
scroll to position [21, 0]
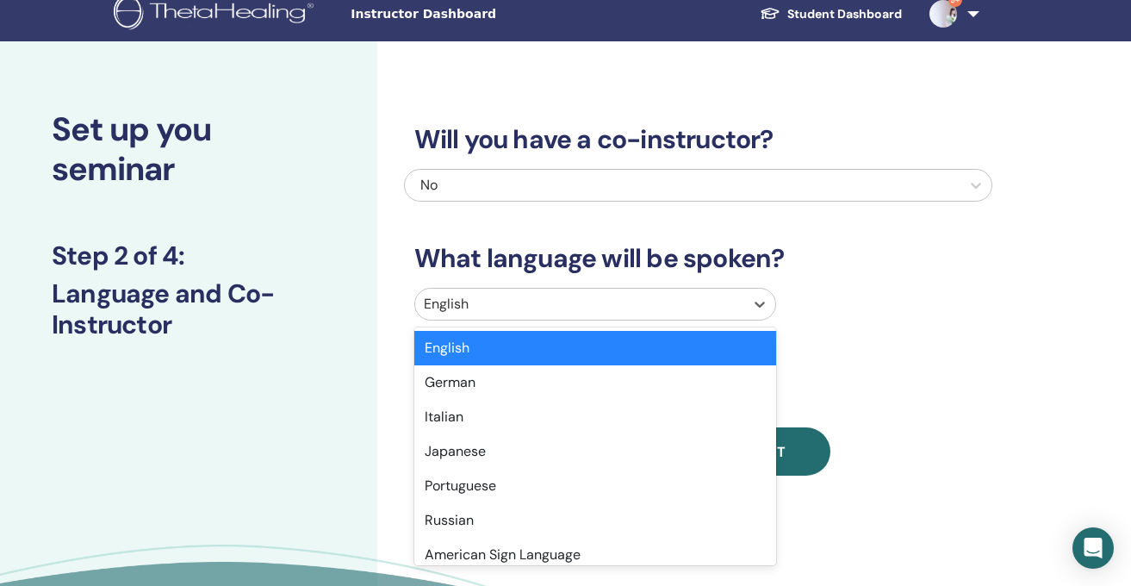
click at [474, 321] on div "option English selected, 1 of 47. 47 results available. Use Up and Down to choo…" at bounding box center [698, 308] width 588 height 40
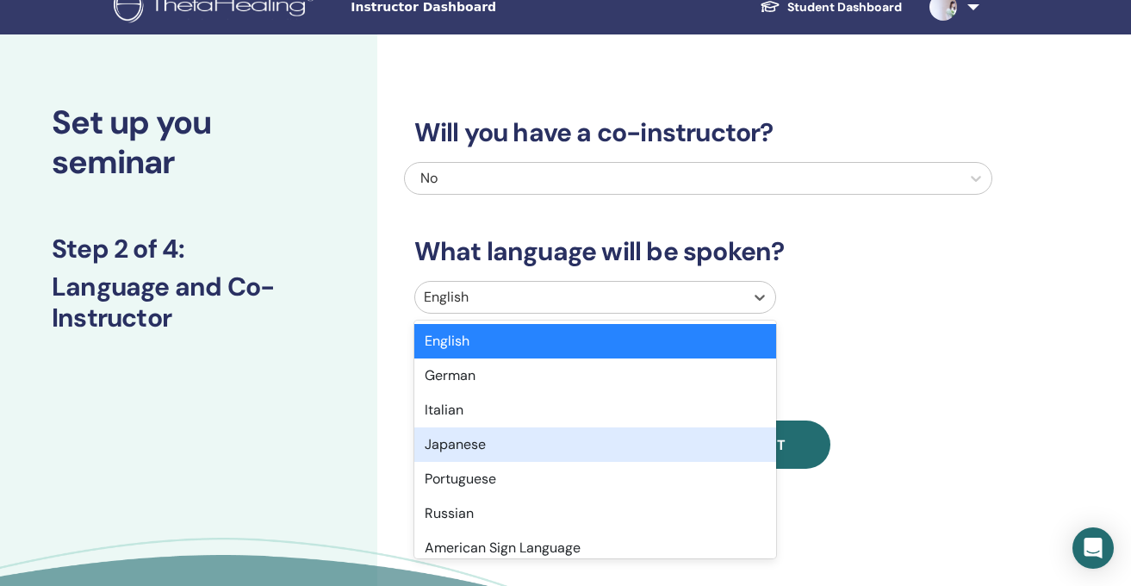
click at [465, 442] on div "Japanese" at bounding box center [595, 444] width 363 height 34
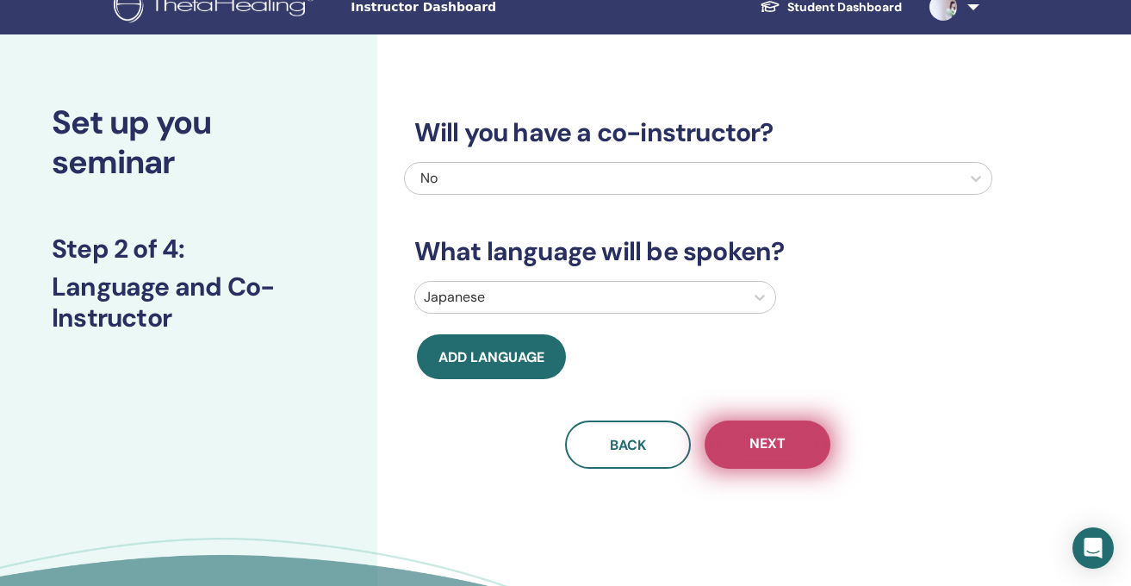
click at [761, 450] on span "Next" at bounding box center [767, 445] width 36 height 22
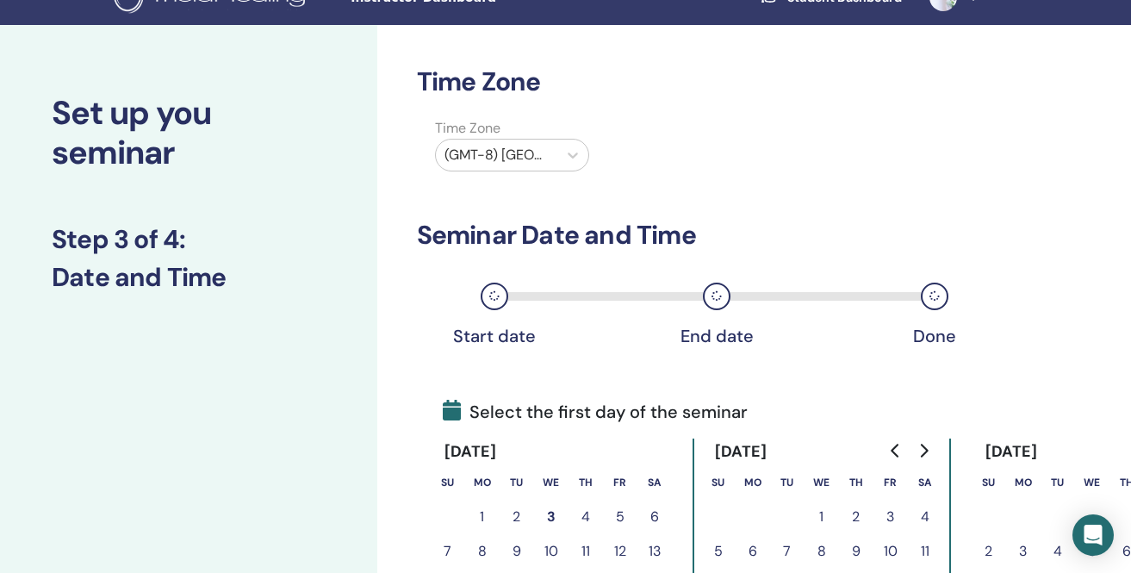
scroll to position [31, 0]
click at [505, 156] on div at bounding box center [497, 154] width 105 height 24
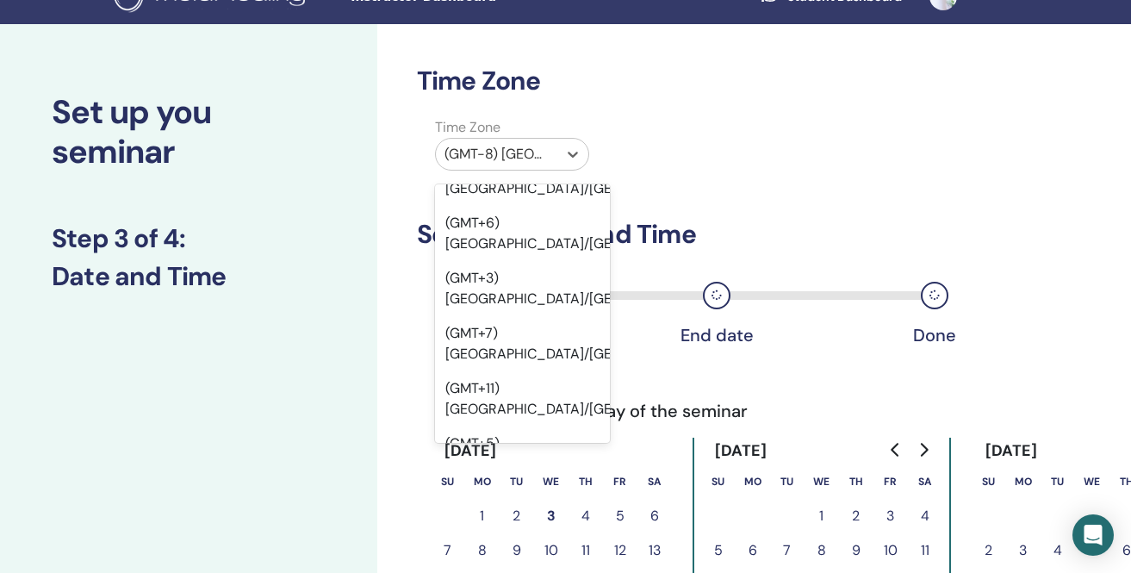
scroll to position [18422, 0]
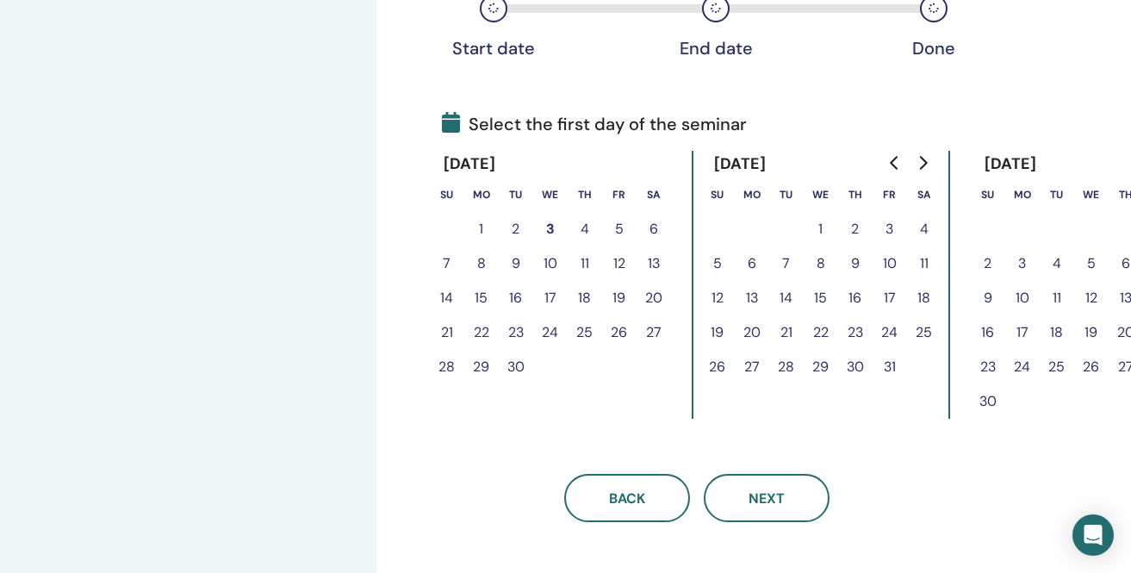
scroll to position [318, 82]
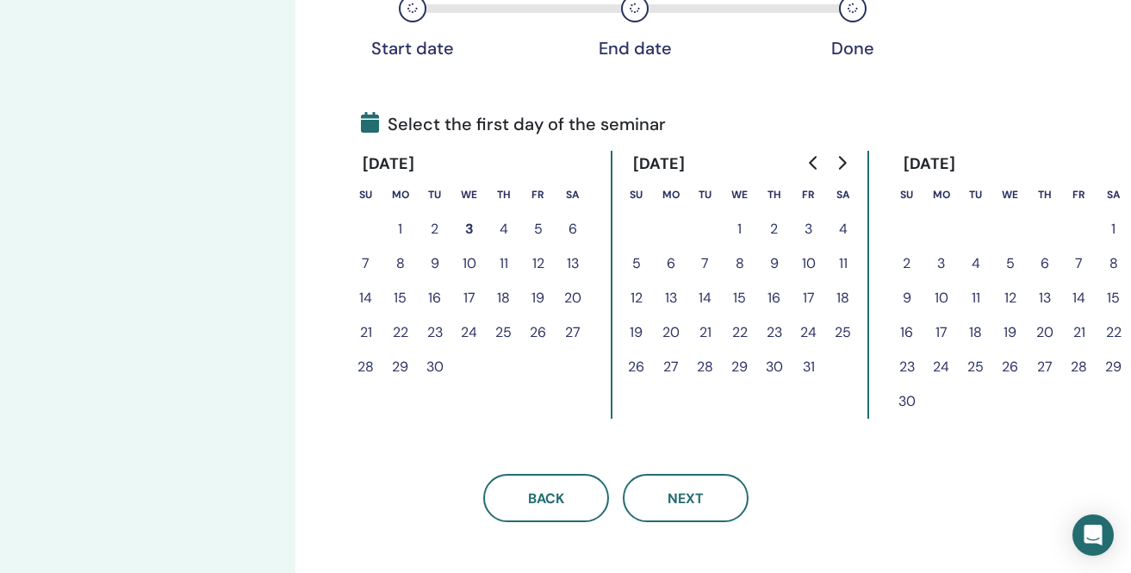
click at [1079, 293] on button "14" at bounding box center [1079, 298] width 34 height 34
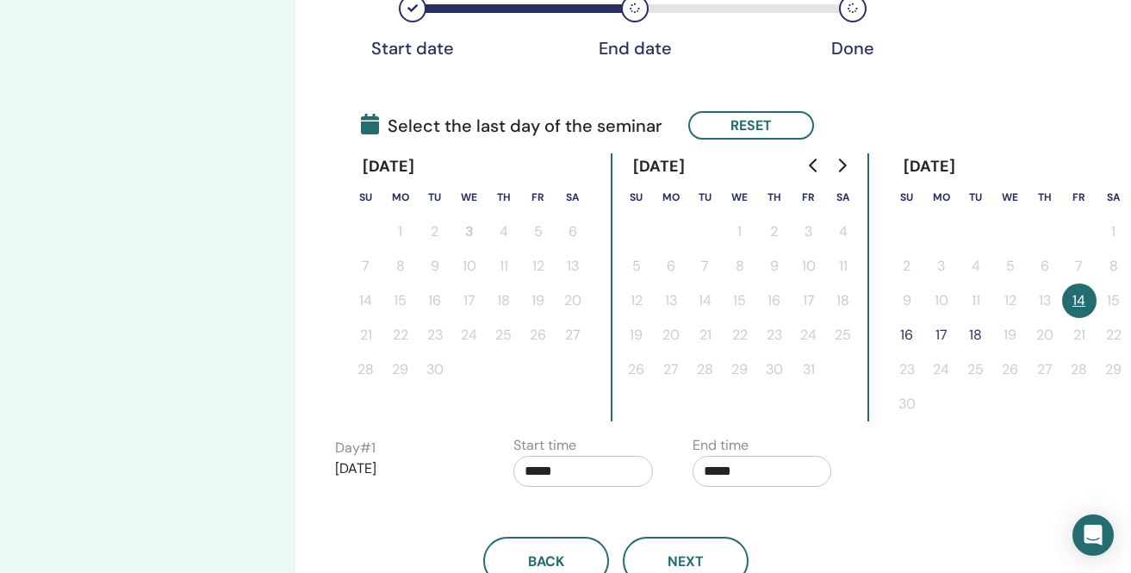
click at [904, 333] on button "16" at bounding box center [907, 335] width 34 height 34
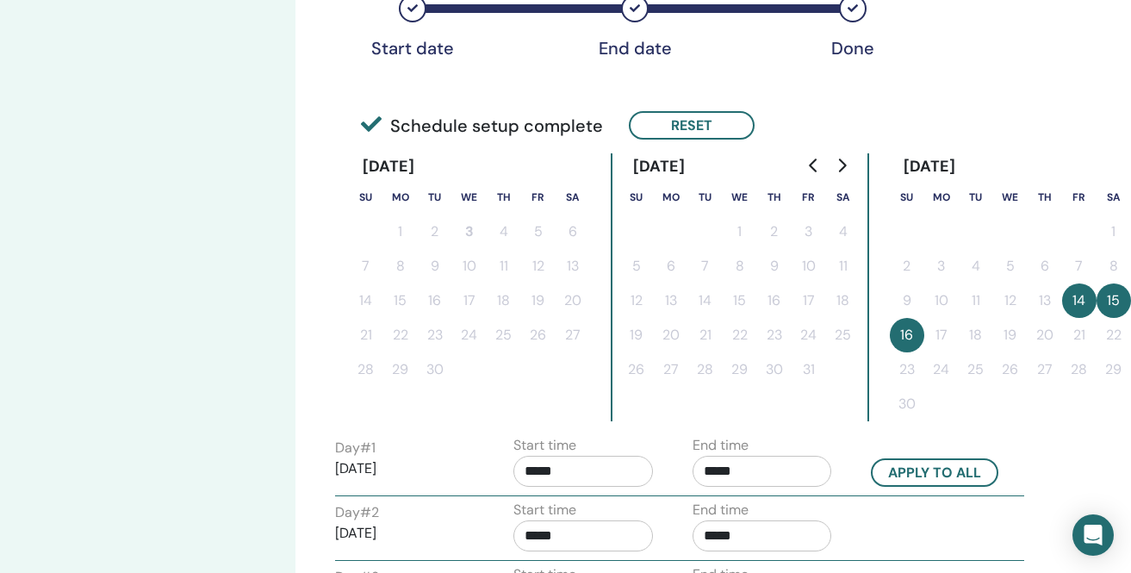
click at [582, 469] on input "*****" at bounding box center [583, 471] width 140 height 31
click at [606, 364] on span "▲" at bounding box center [601, 365] width 34 height 34
type input "*****"
click at [749, 475] on input "*****" at bounding box center [763, 471] width 140 height 31
click at [782, 370] on span "▲" at bounding box center [780, 365] width 34 height 34
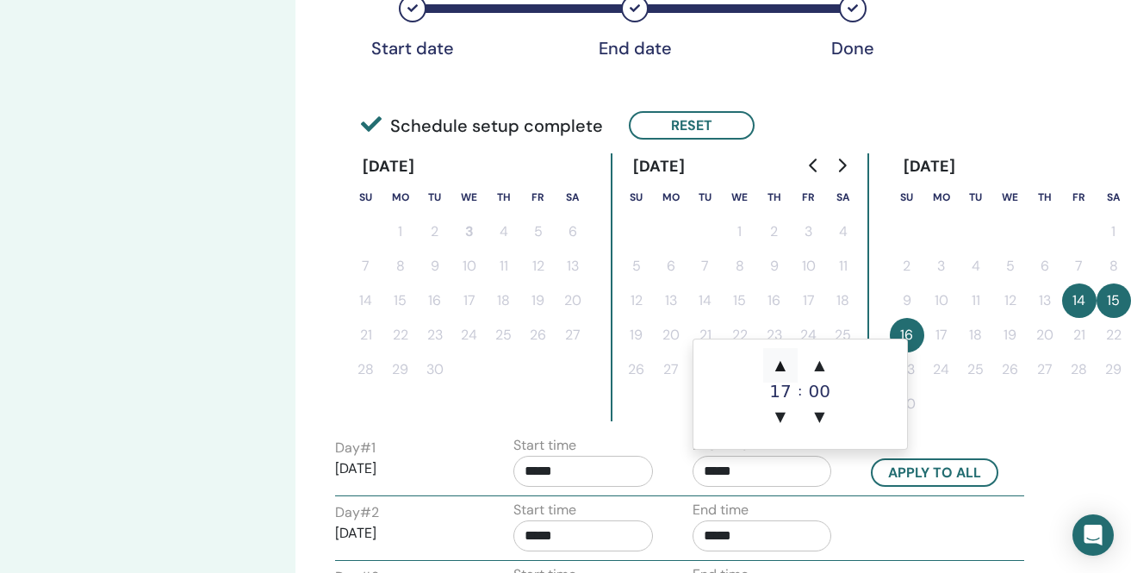
click at [782, 370] on span "▲" at bounding box center [780, 365] width 34 height 34
type input "*****"
click at [914, 475] on button "Apply to all" at bounding box center [934, 472] width 127 height 28
type input "*****"
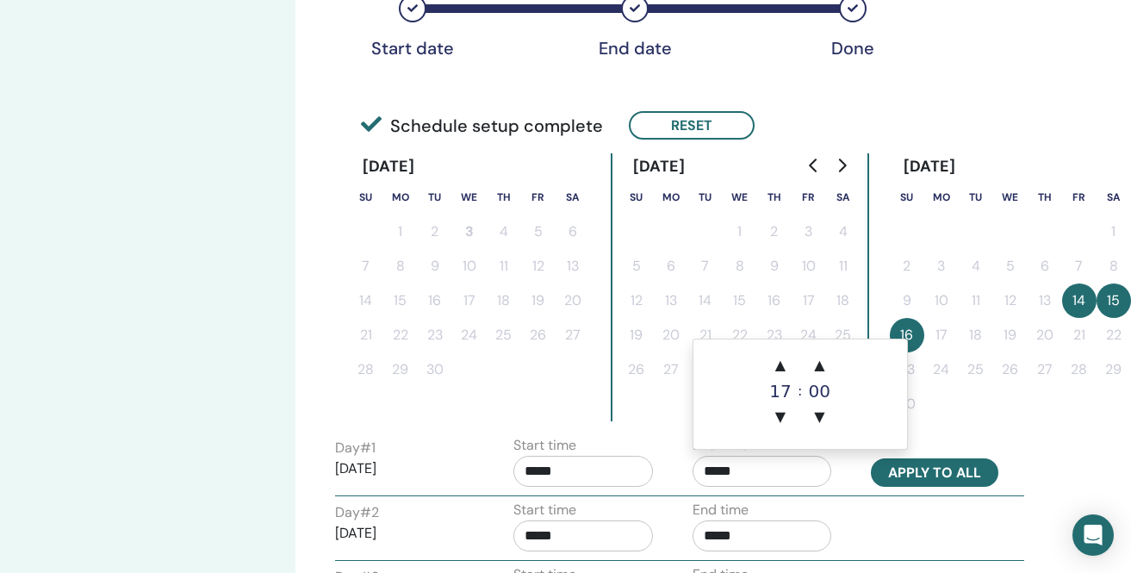
type input "*****"
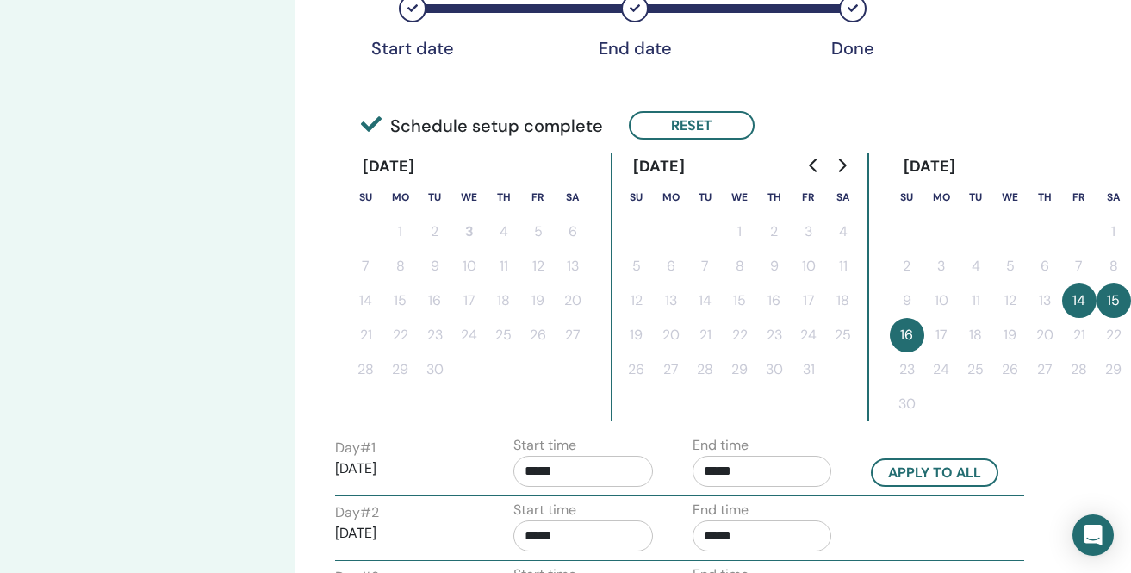
scroll to position [632, 82]
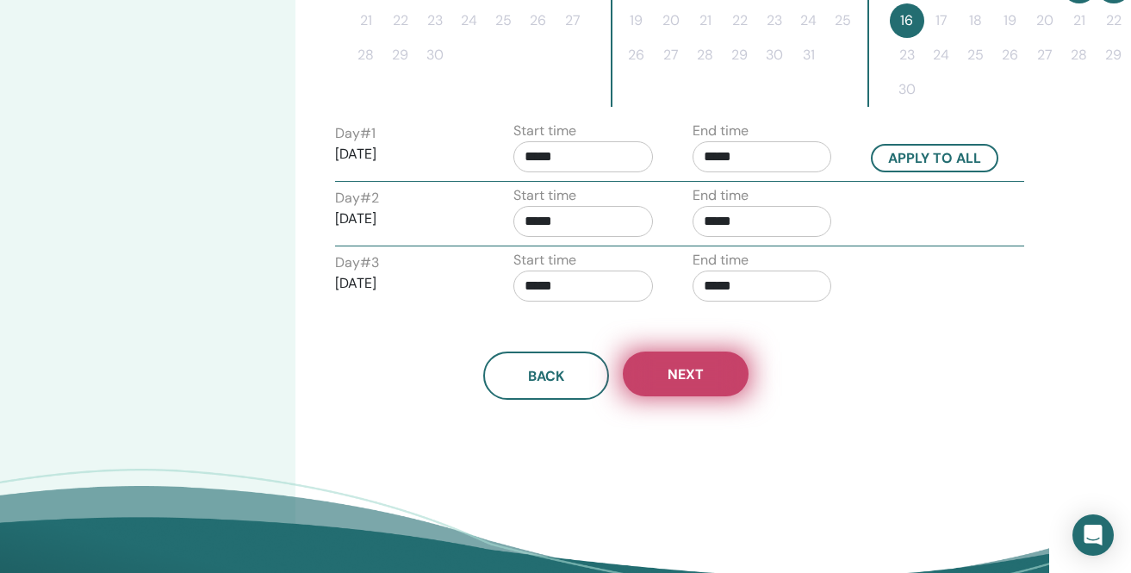
click at [698, 371] on span "Next" at bounding box center [686, 374] width 36 height 18
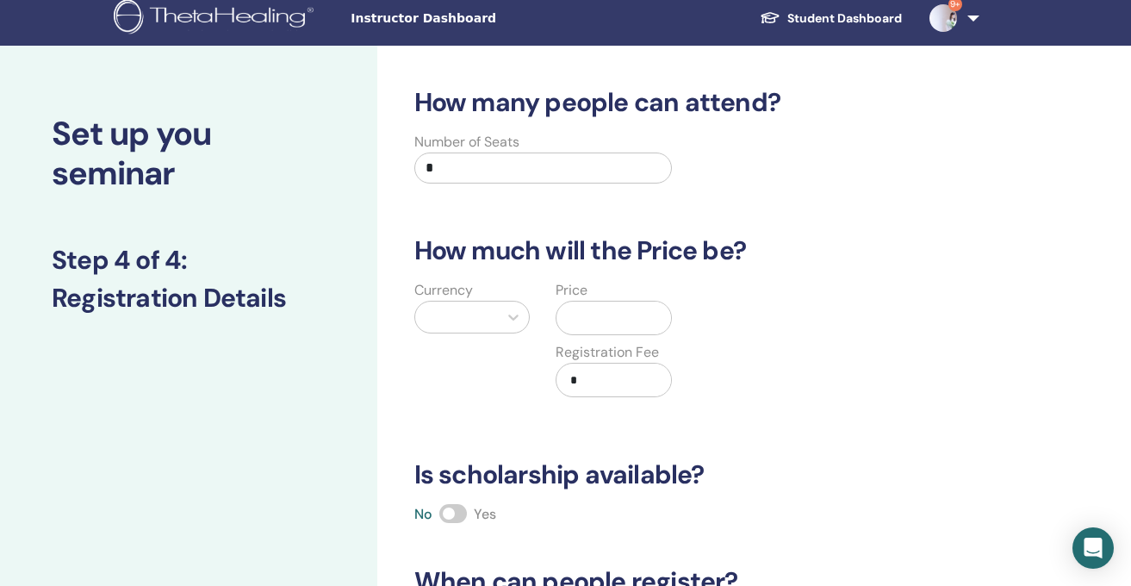
scroll to position [0, 0]
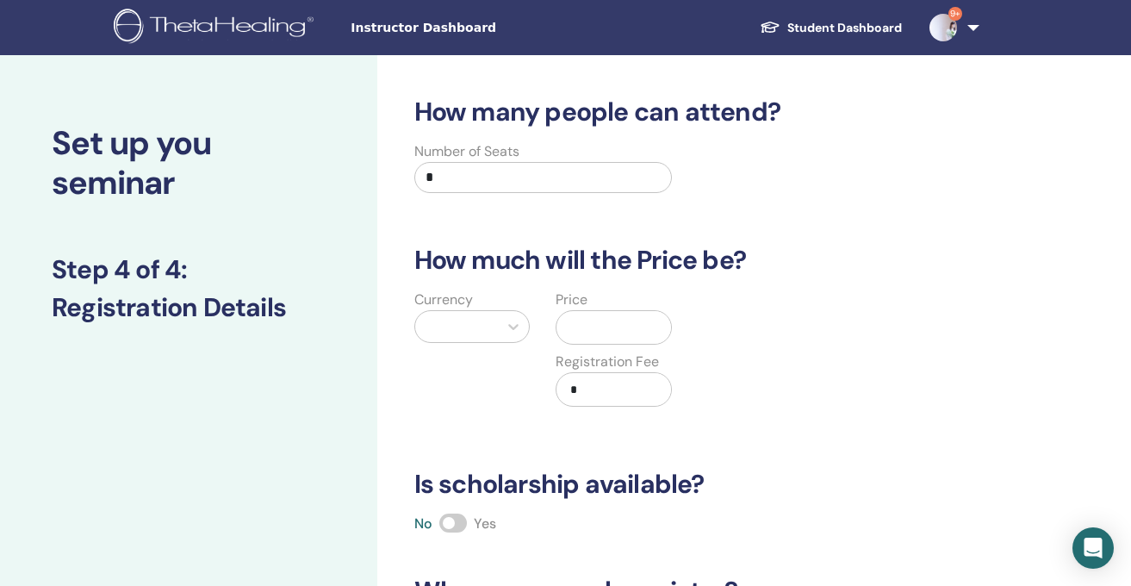
click at [503, 178] on input "*" at bounding box center [543, 177] width 258 height 31
type input "*"
type input "**"
click at [507, 333] on div at bounding box center [513, 326] width 31 height 31
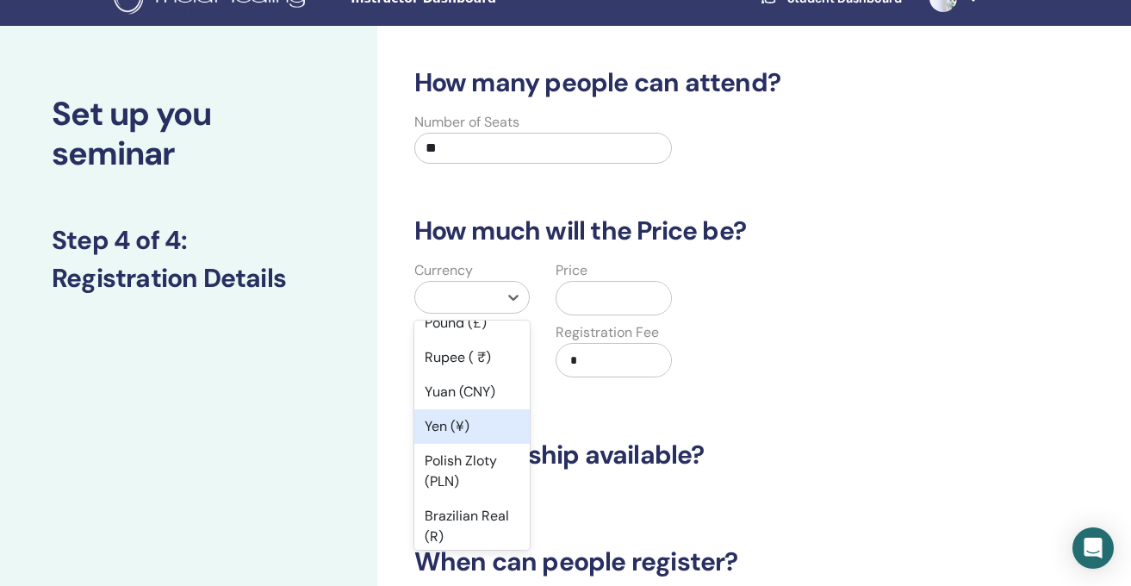
scroll to position [187, 0]
click at [451, 423] on div "Yen (¥)" at bounding box center [472, 430] width 116 height 34
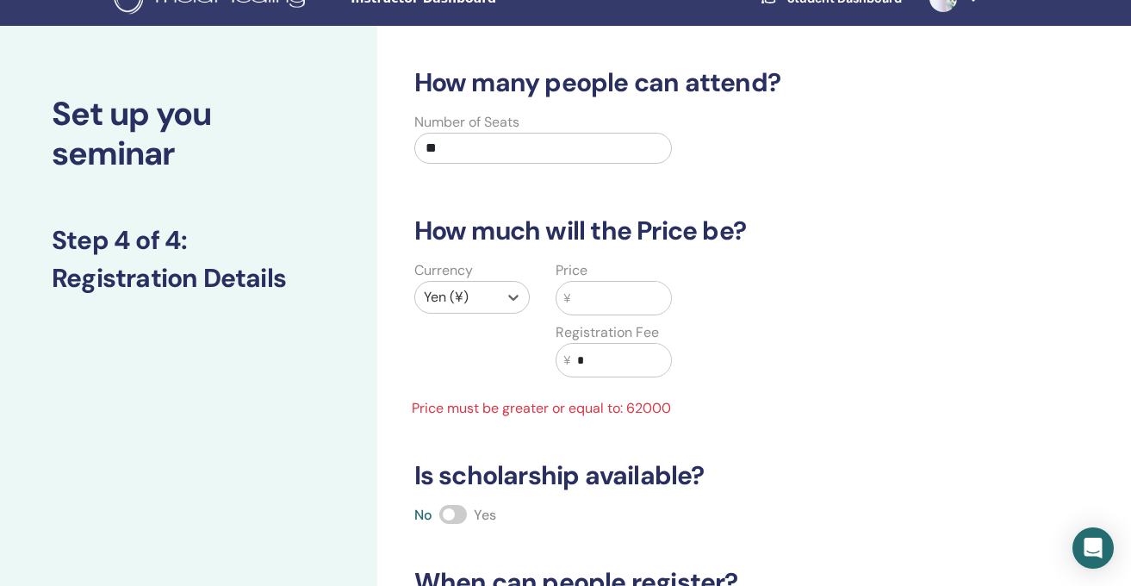
click at [578, 298] on input "text" at bounding box center [620, 298] width 101 height 33
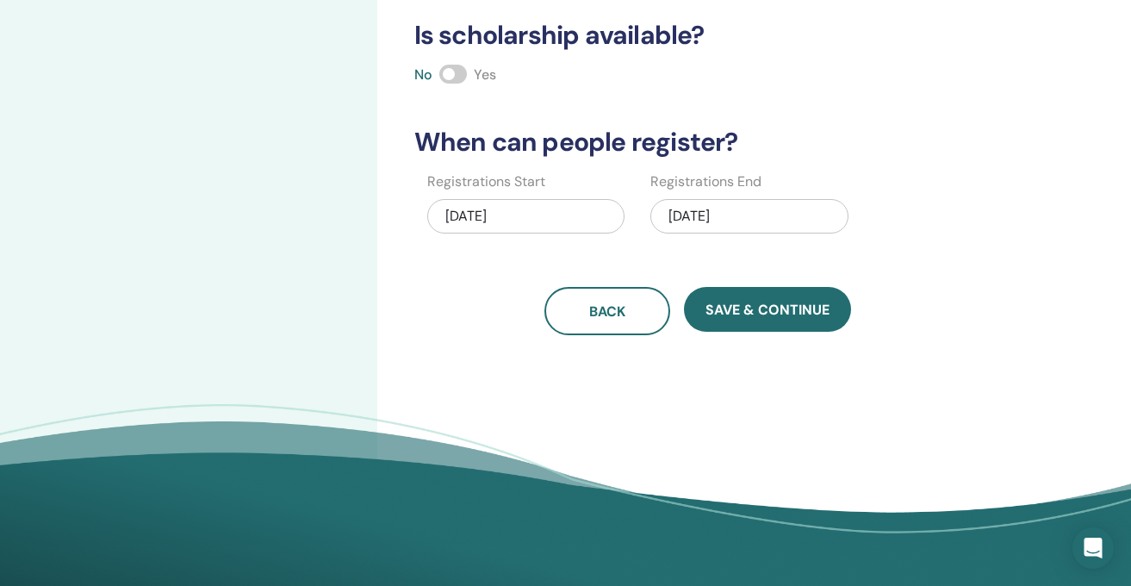
scroll to position [496, 0]
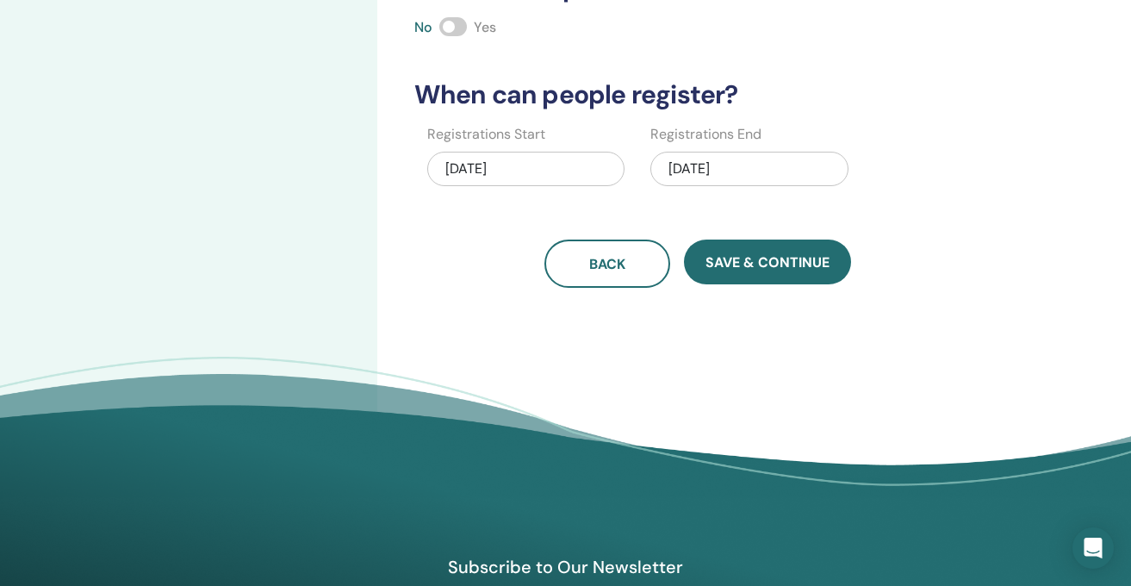
type input "*****"
click at [737, 174] on div "11/16/2025" at bounding box center [749, 169] width 198 height 34
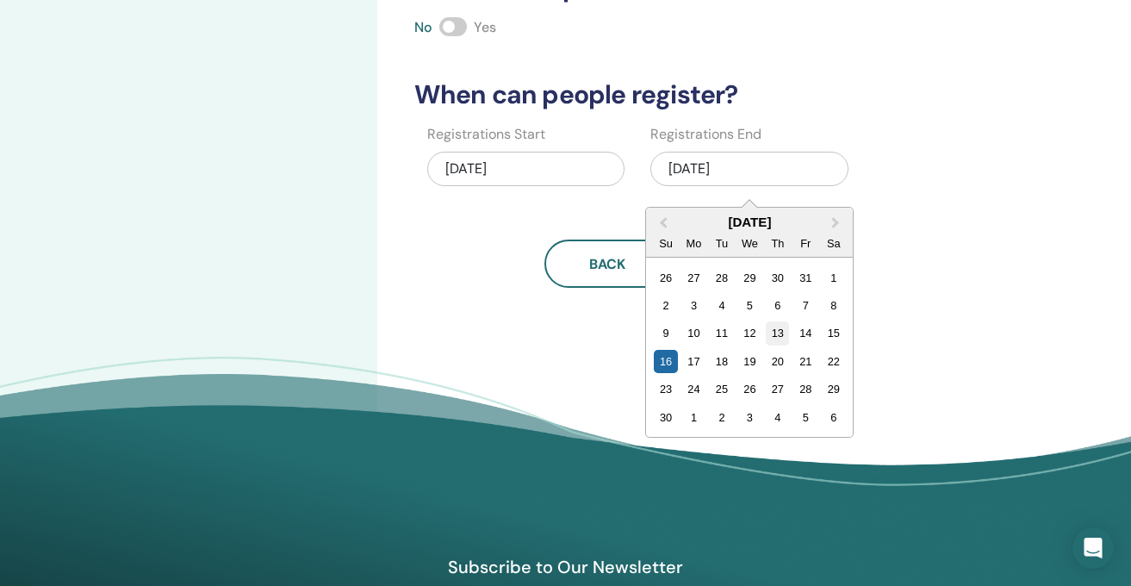
click at [778, 333] on div "13" at bounding box center [777, 332] width 23 height 23
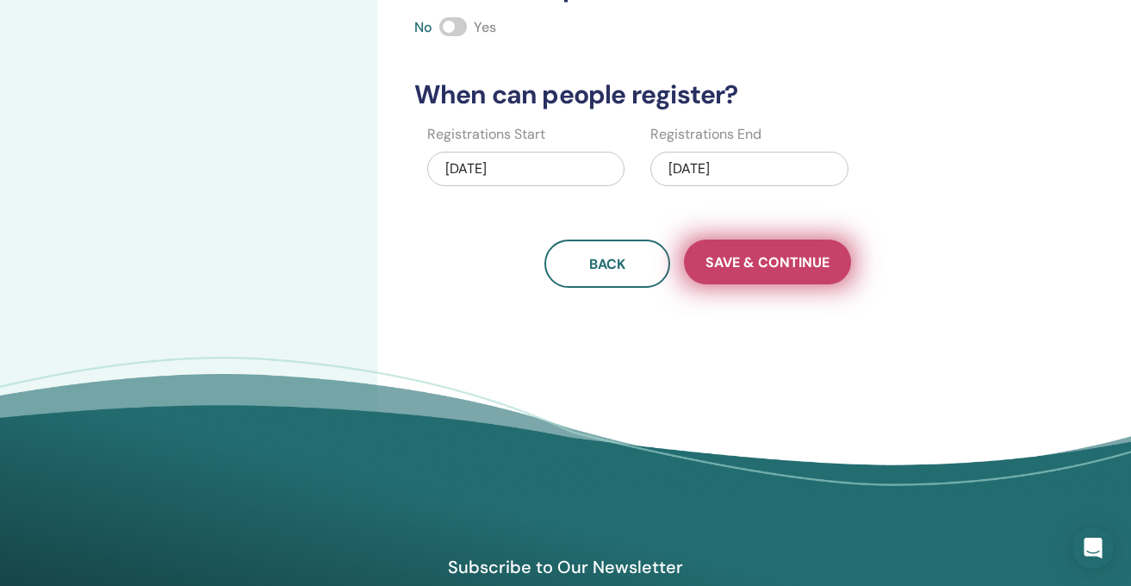
click at [757, 272] on button "Save & Continue" at bounding box center [767, 261] width 167 height 45
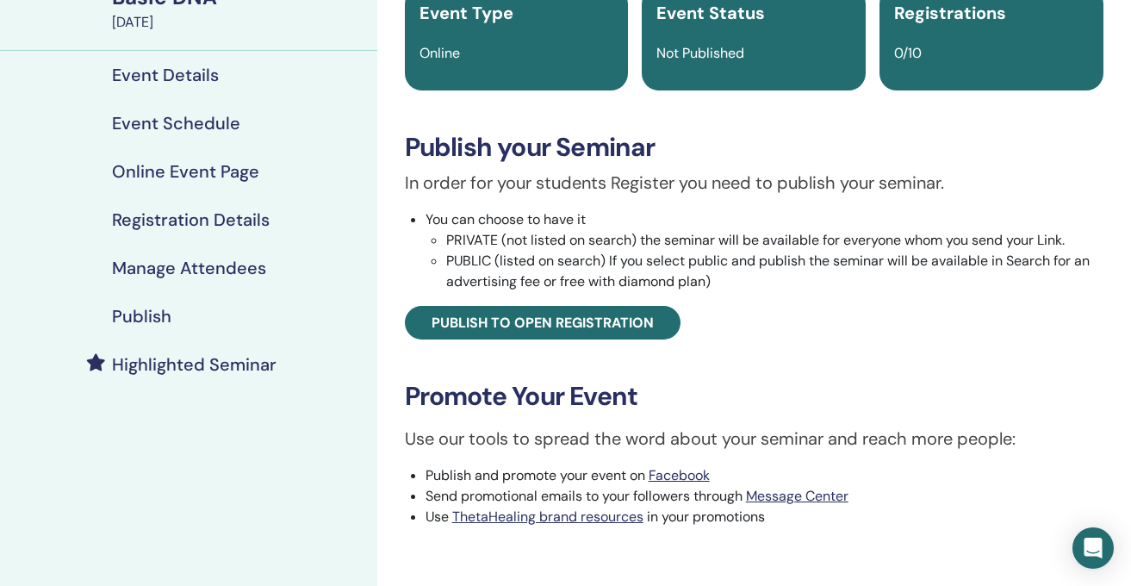
scroll to position [155, 0]
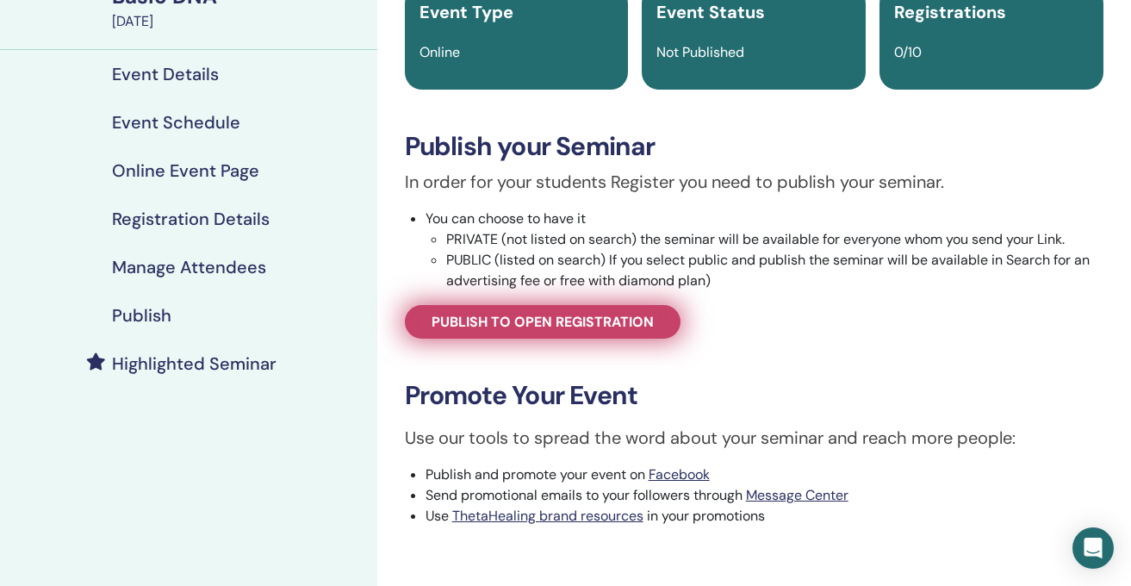
click at [619, 322] on span "Publish to open registration" at bounding box center [543, 322] width 222 height 18
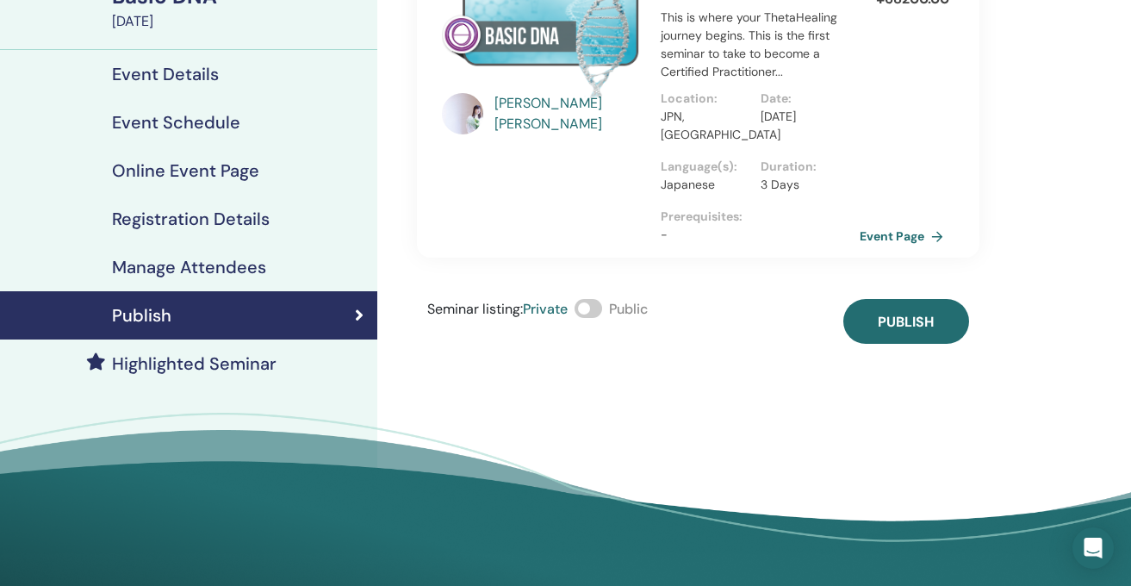
click at [593, 310] on span at bounding box center [589, 308] width 28 height 19
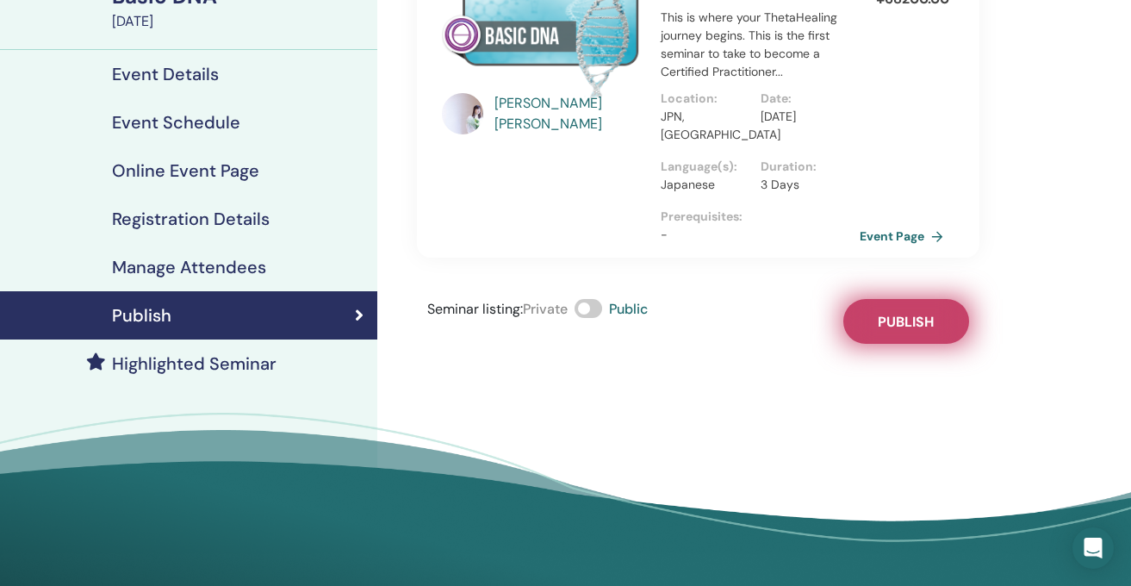
click at [881, 323] on span "Publish" at bounding box center [906, 322] width 56 height 18
